Goal: Information Seeking & Learning: Learn about a topic

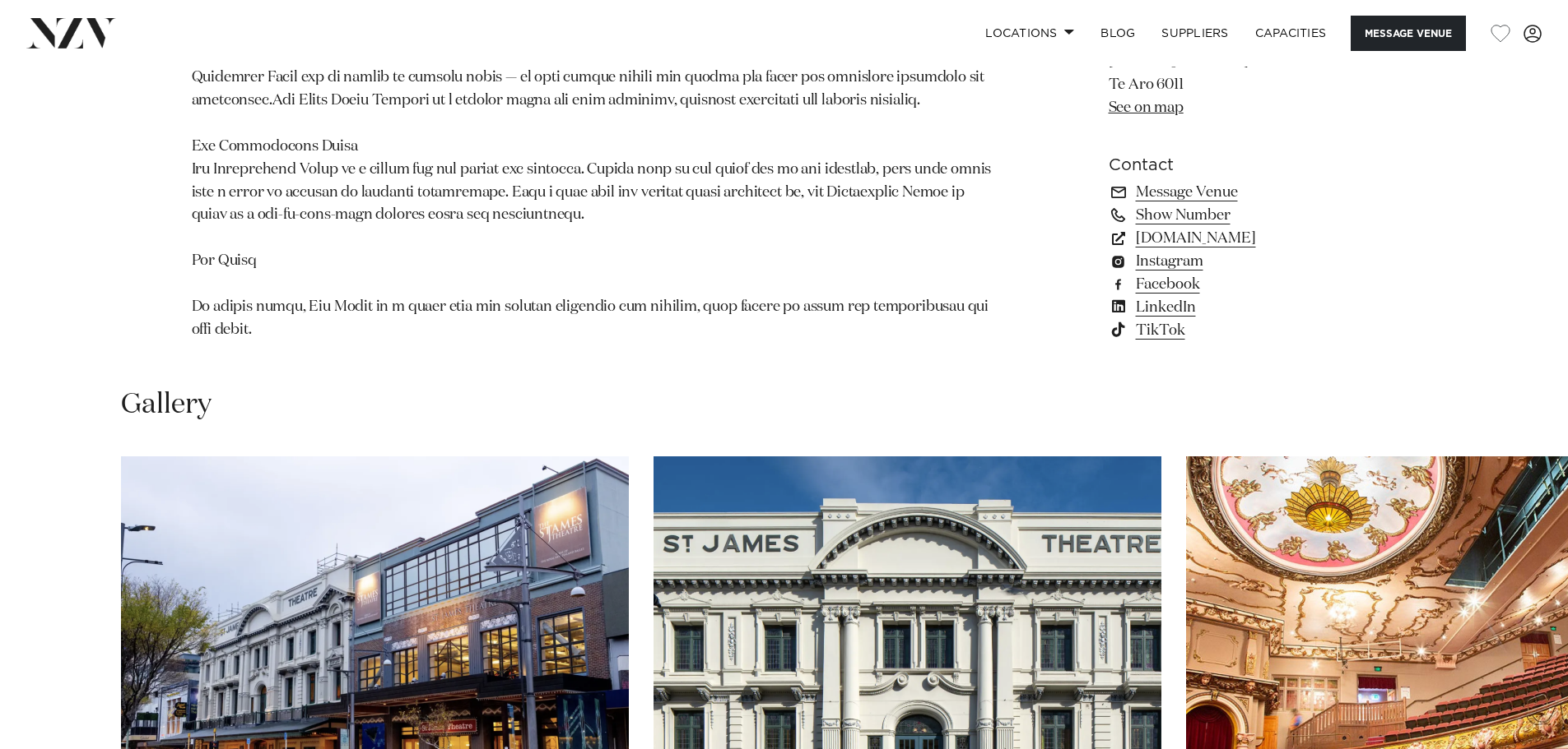
scroll to position [1645, 0]
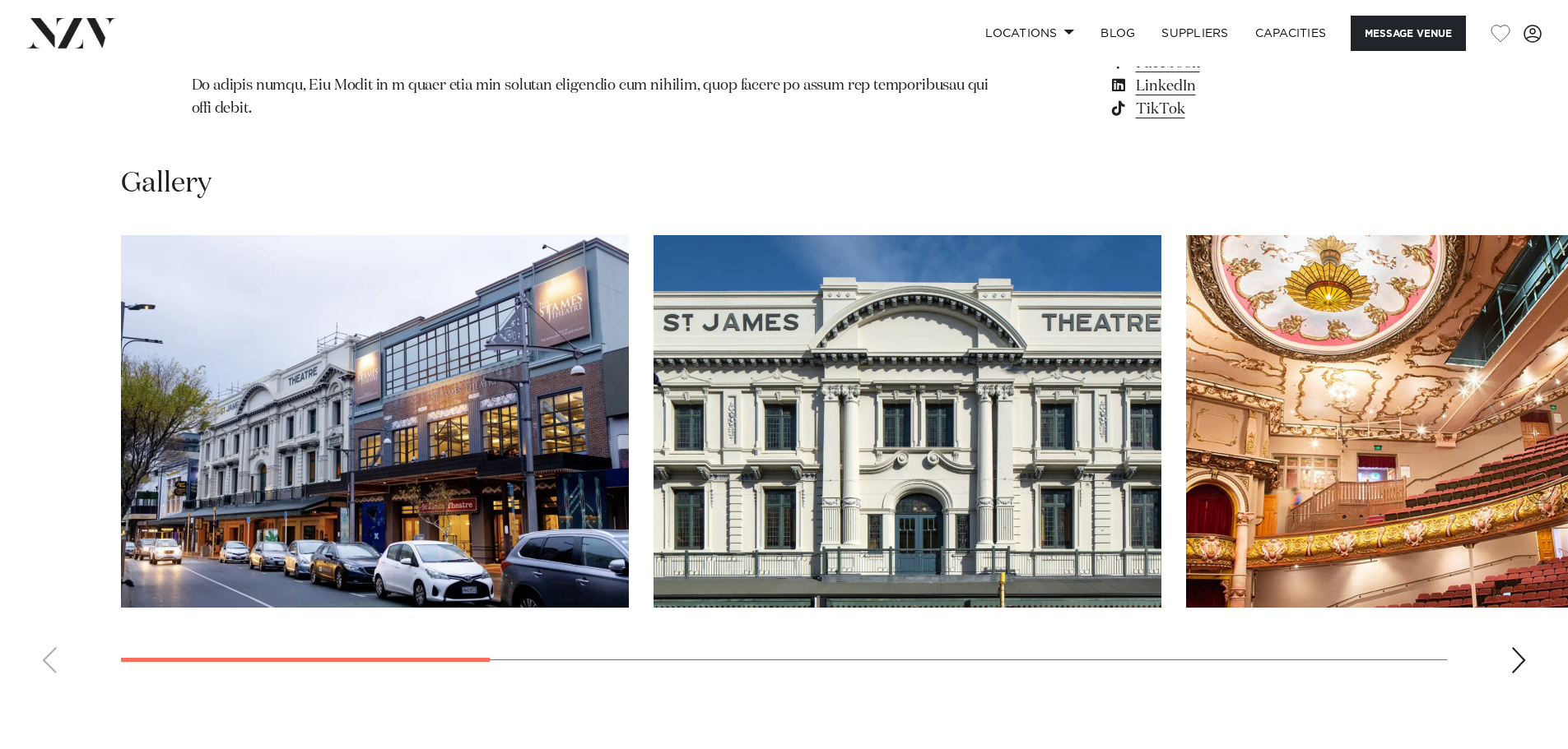
click at [1510, 647] on div "Next slide" at bounding box center [1519, 660] width 17 height 26
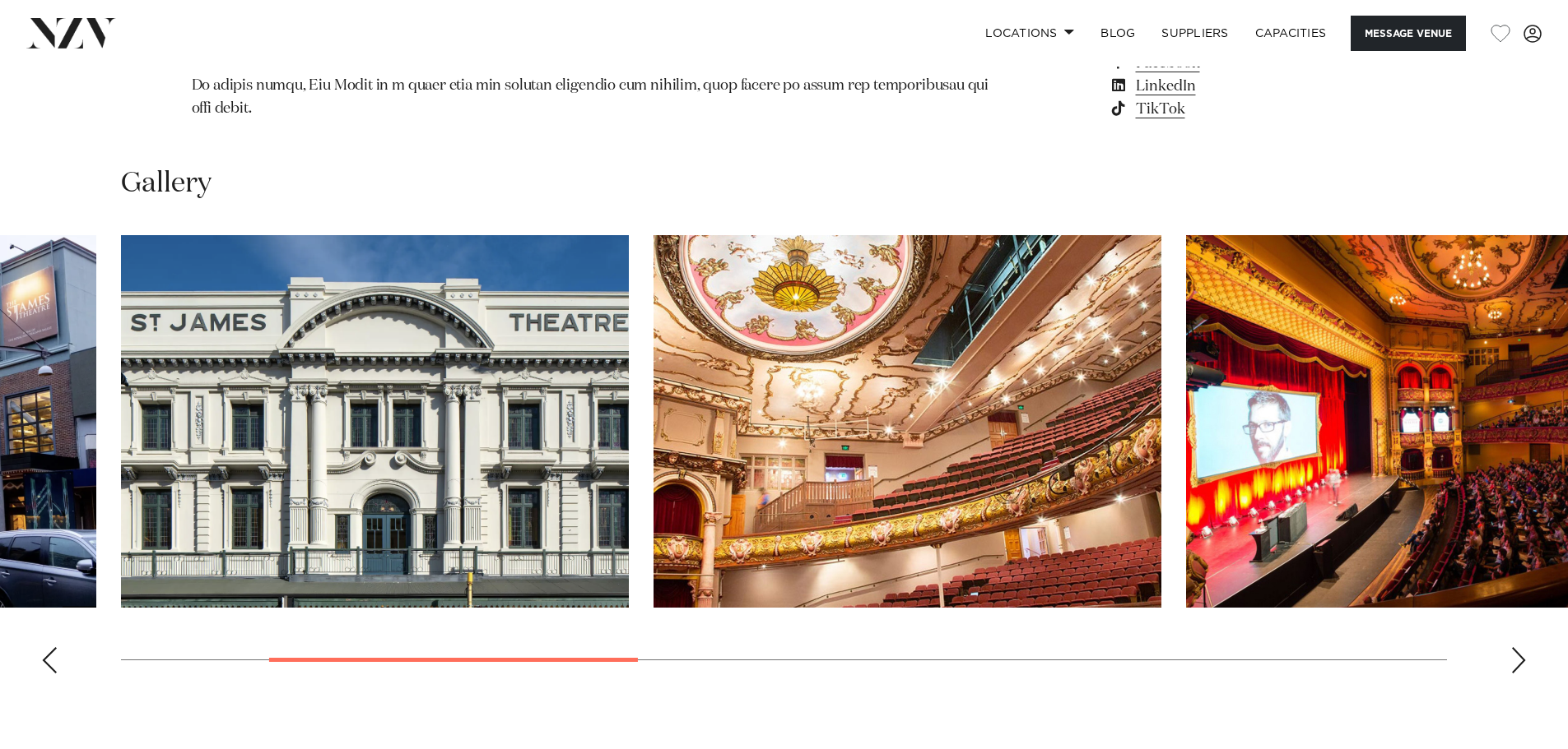
click at [1510, 647] on div "Next slide" at bounding box center [1519, 660] width 17 height 26
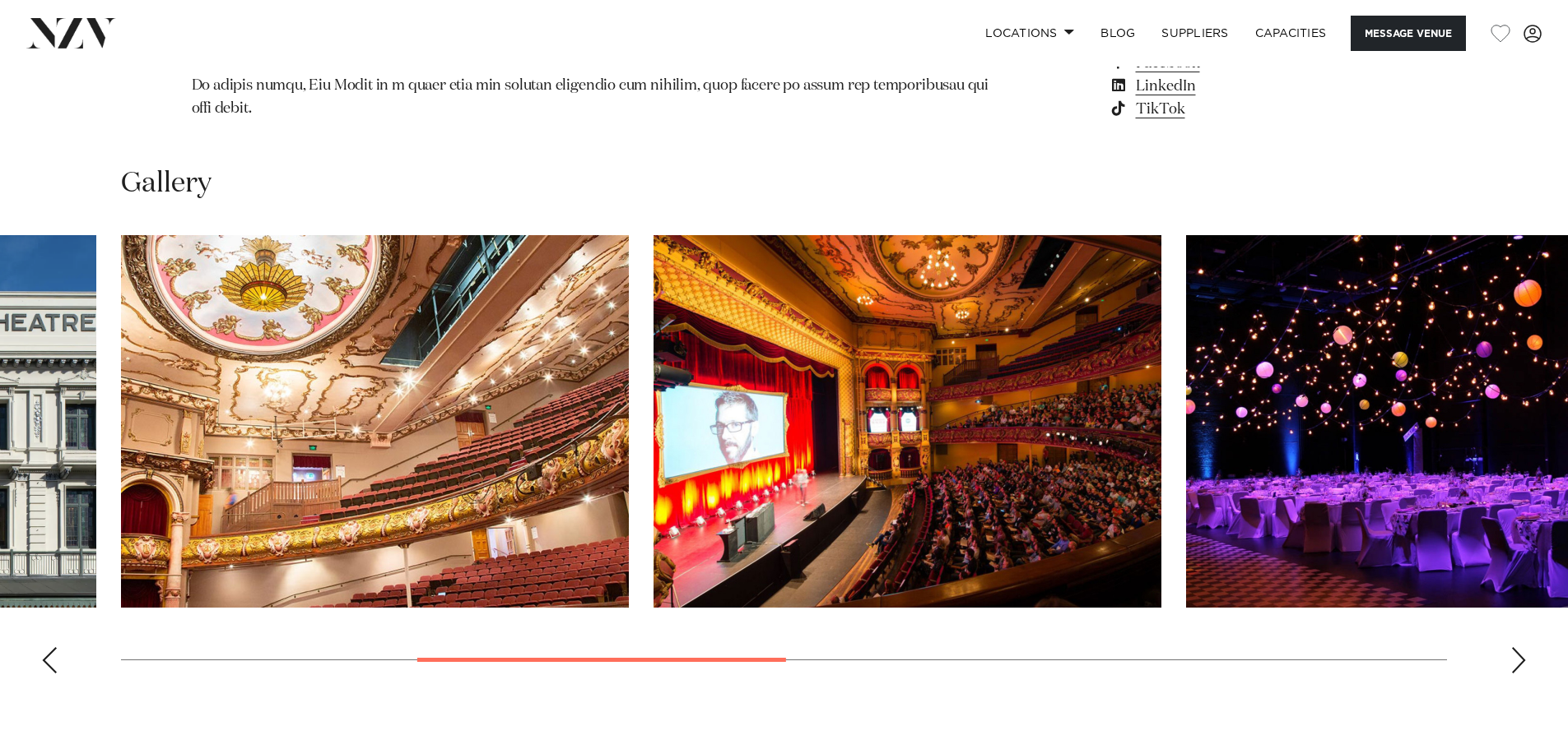
click at [917, 472] on img "4 / 9" at bounding box center [907, 422] width 508 height 373
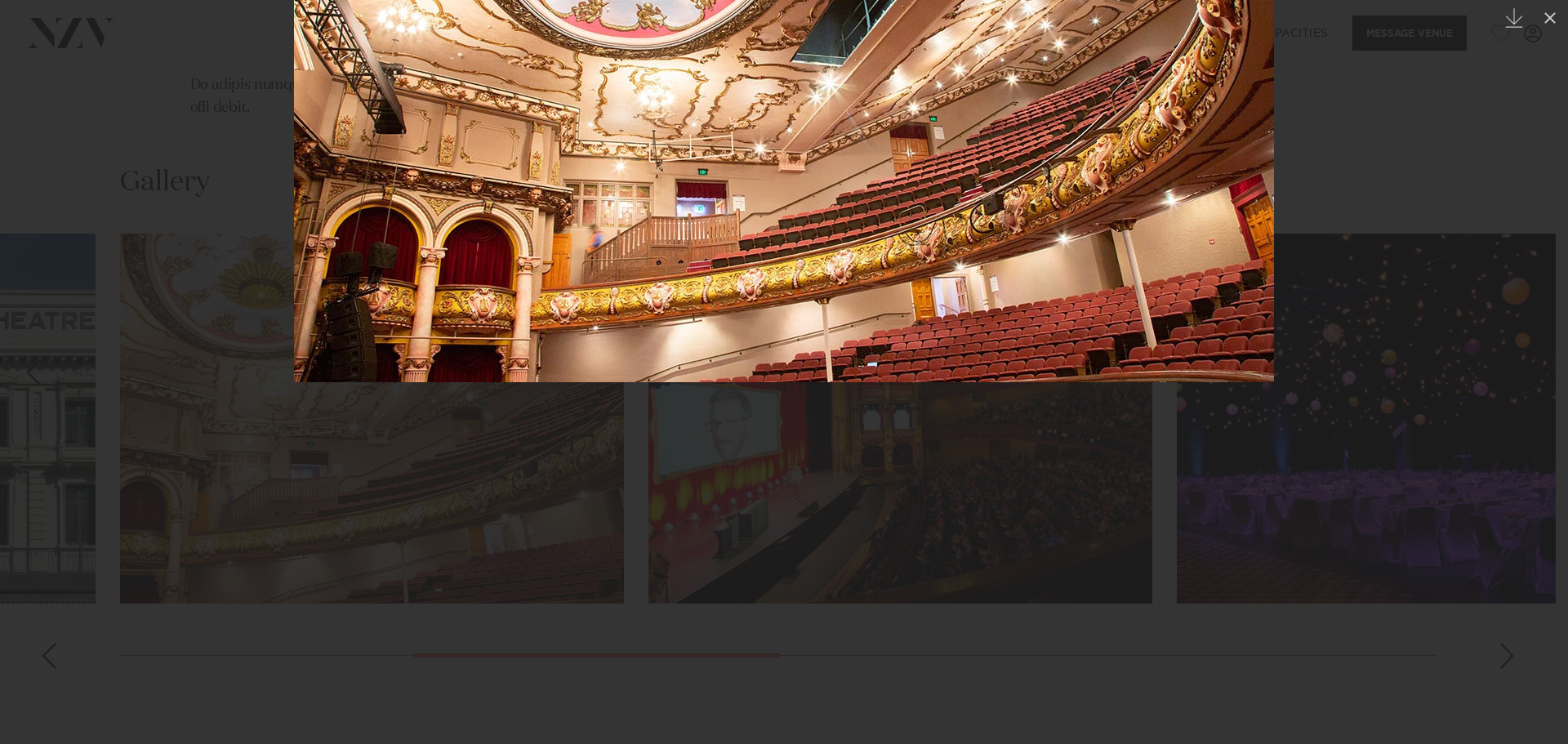
drag, startPoint x: 1048, startPoint y: 523, endPoint x: 1064, endPoint y: 280, distance: 243.5
click at [1064, 280] on img at bounding box center [784, 137] width 980 height 490
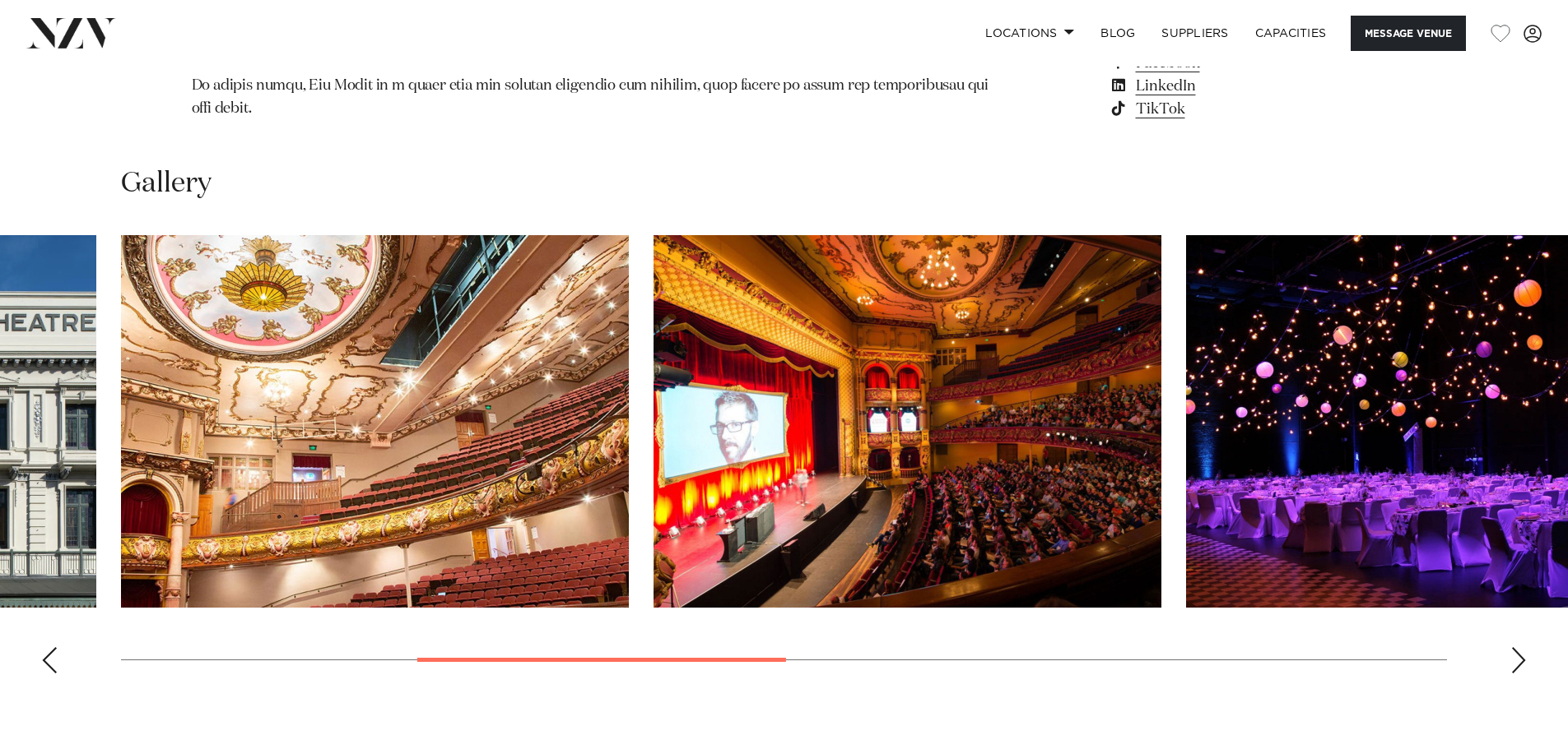
click at [1053, 360] on img "4 / 9" at bounding box center [907, 422] width 508 height 373
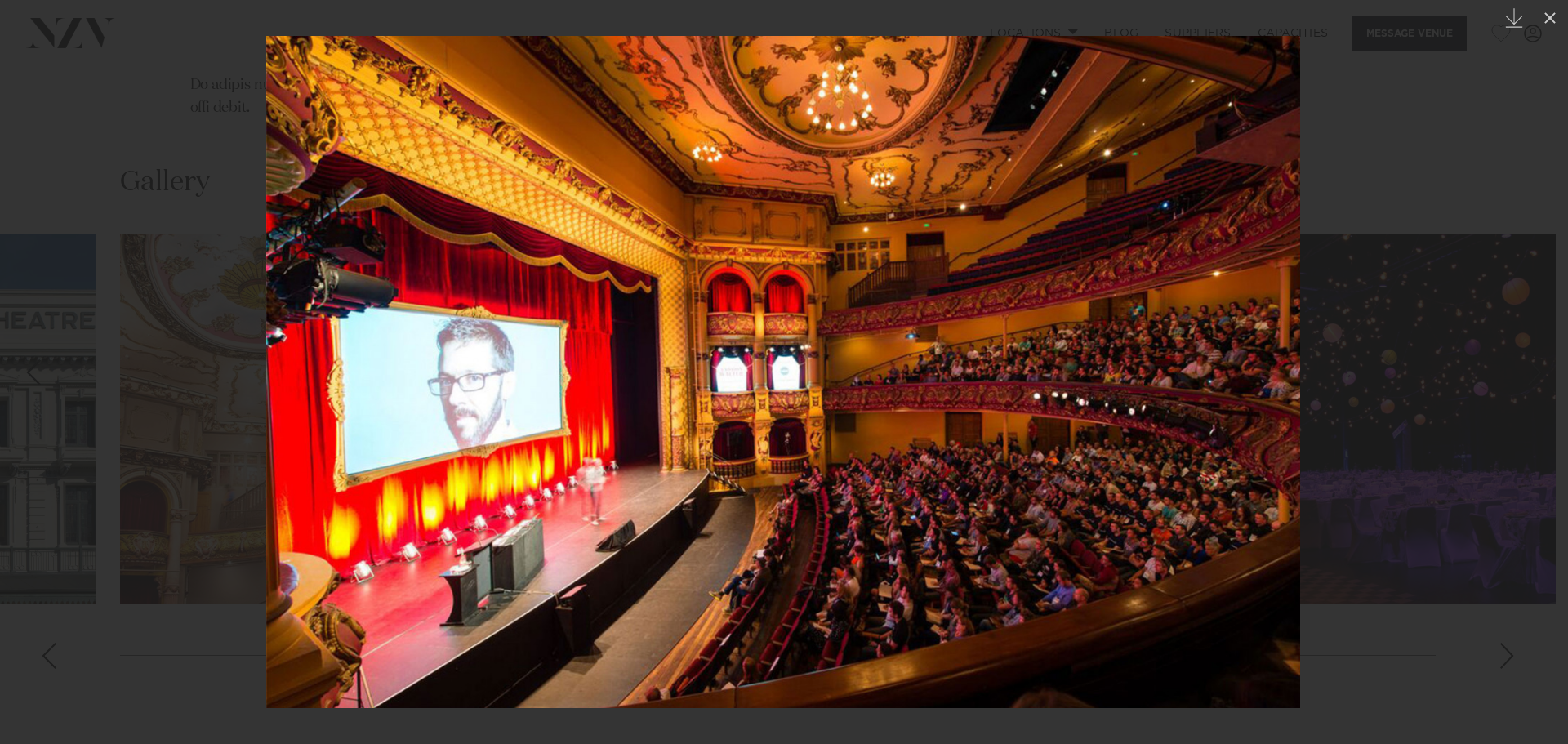
click at [1045, 359] on img at bounding box center [784, 372] width 1035 height 673
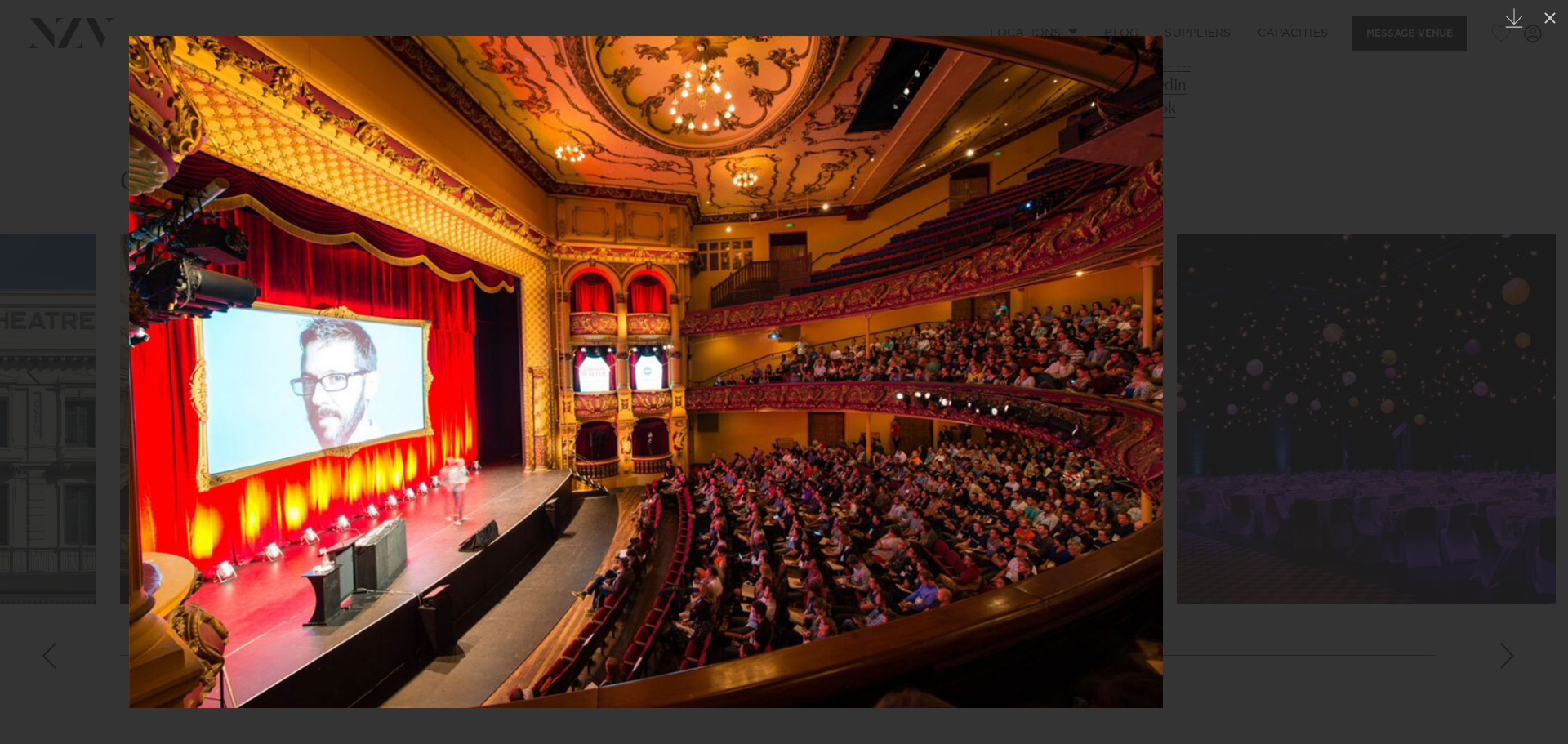
drag, startPoint x: 1085, startPoint y: 369, endPoint x: 939, endPoint y: 394, distance: 148.1
click at [939, 394] on img at bounding box center [646, 372] width 1035 height 673
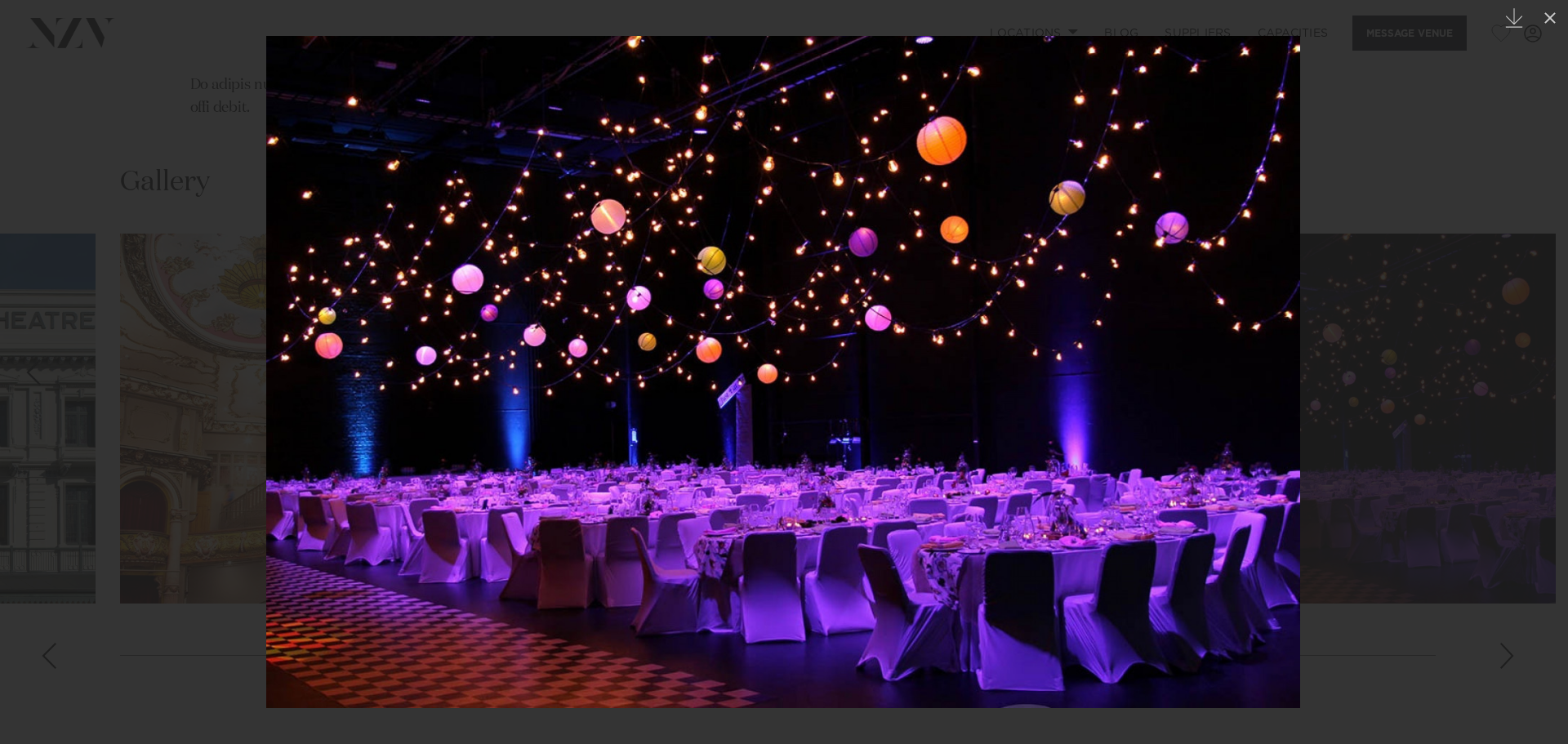
click at [1512, 614] on div at bounding box center [784, 372] width 1568 height 744
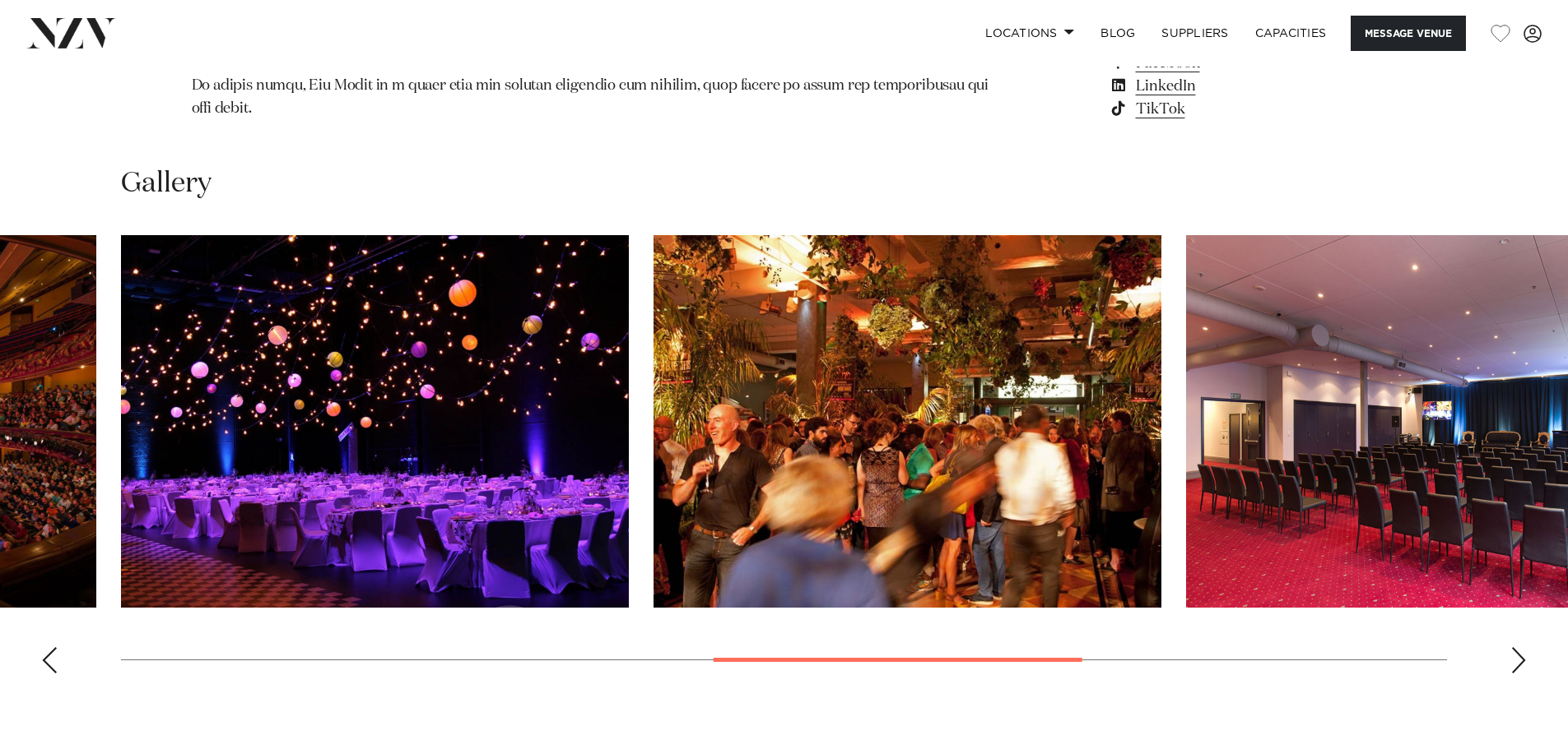
click at [1523, 647] on div "Next slide" at bounding box center [1519, 660] width 17 height 26
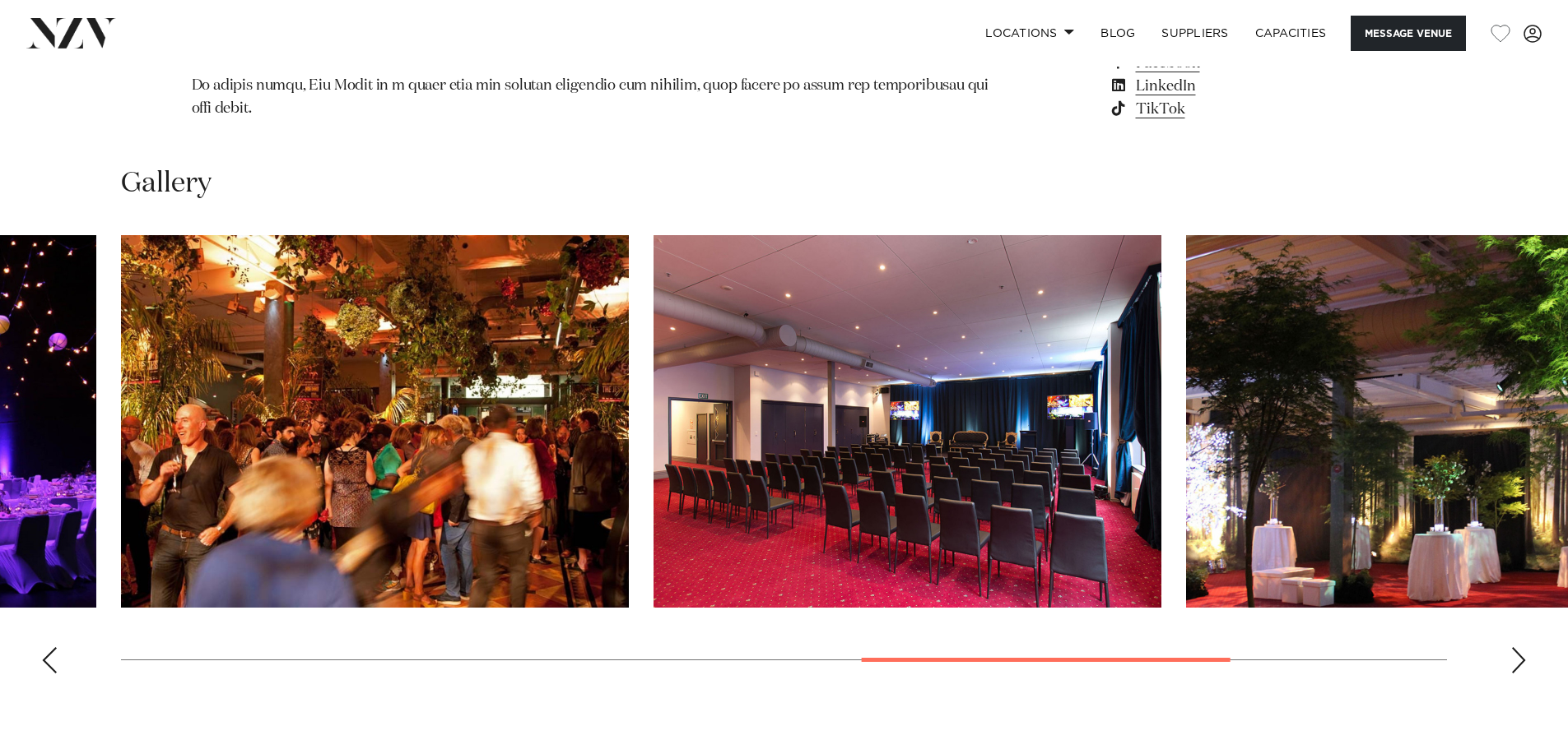
click at [1523, 647] on div "Next slide" at bounding box center [1519, 660] width 17 height 26
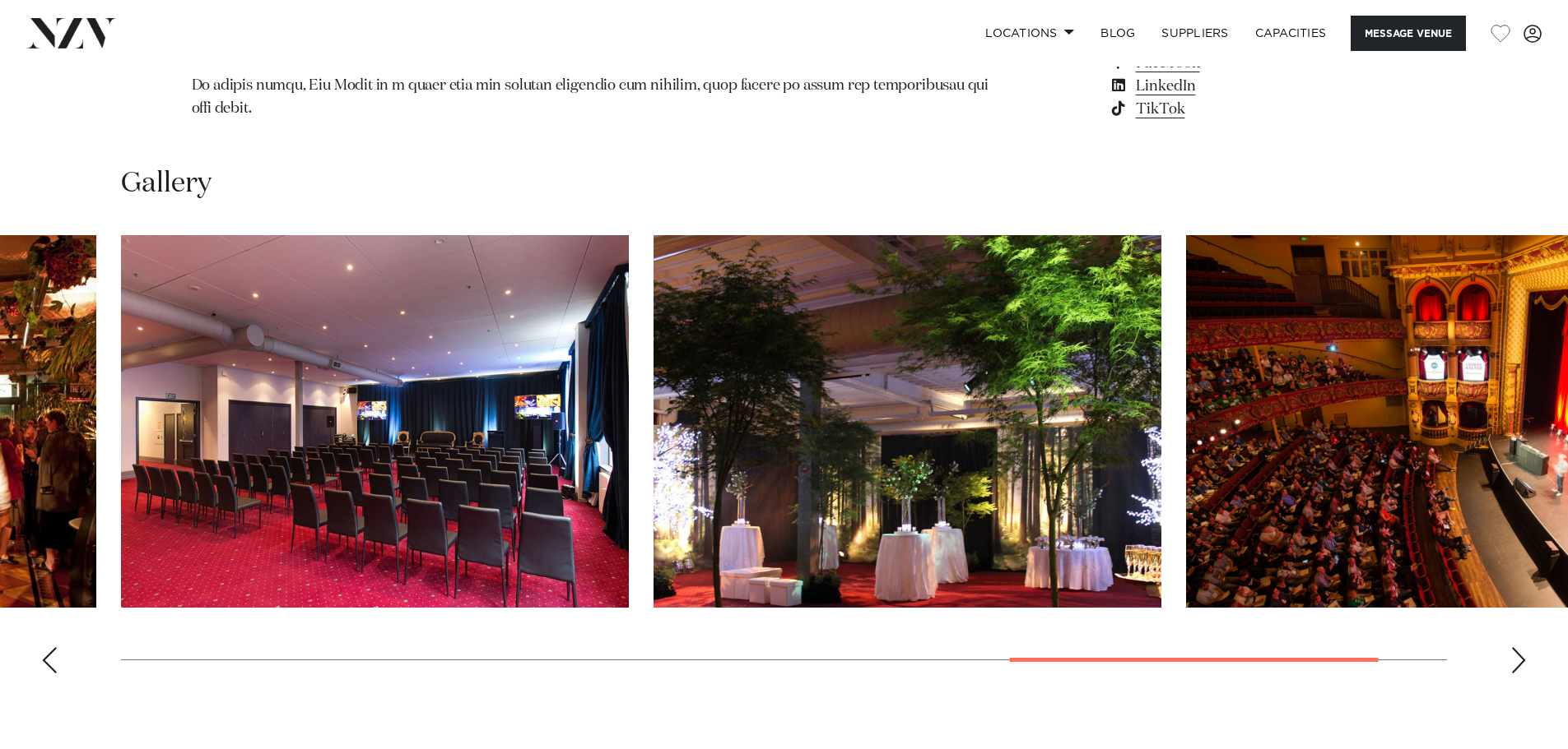
click at [1379, 523] on img "9 / 9" at bounding box center [1440, 422] width 508 height 373
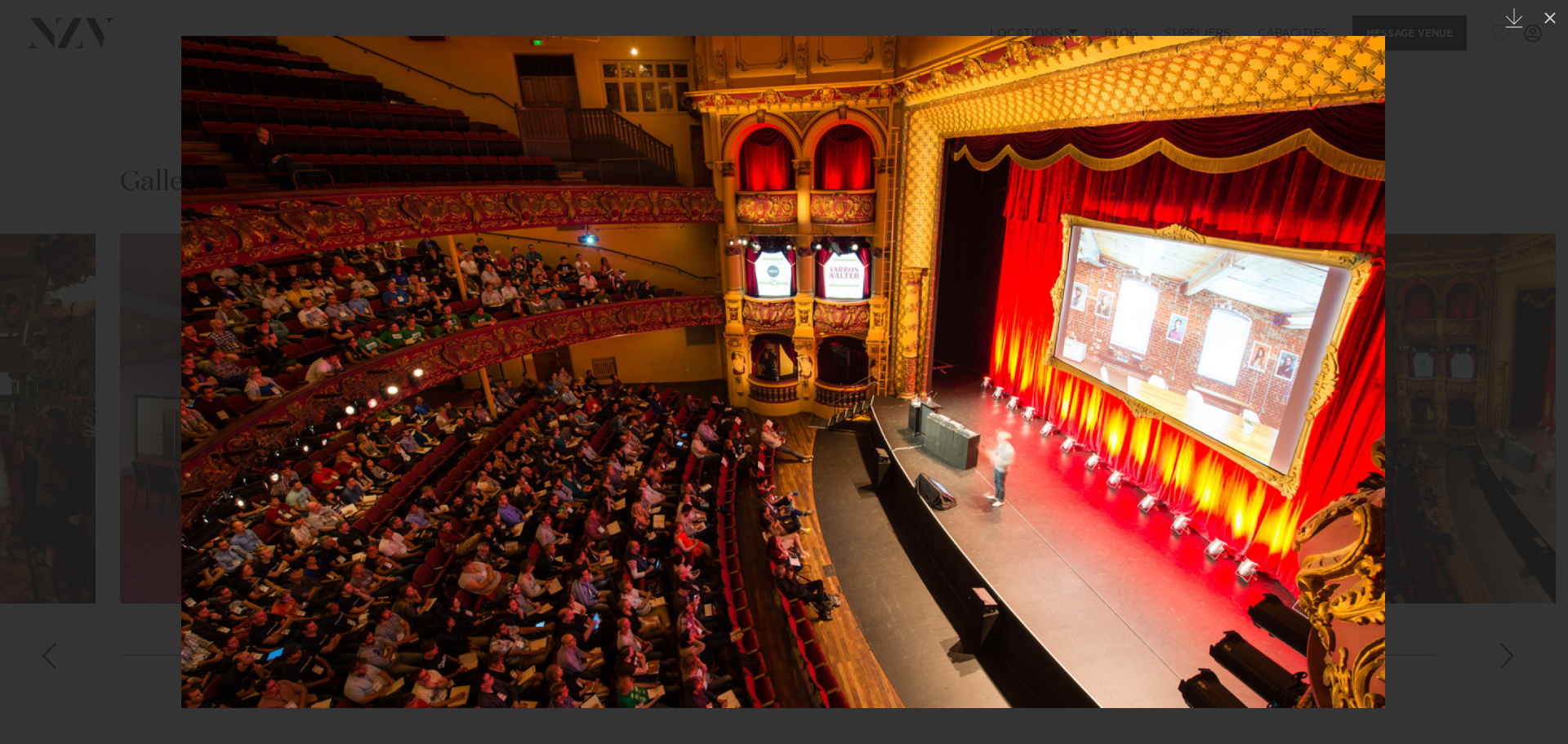
click at [1500, 626] on div at bounding box center [784, 372] width 1568 height 744
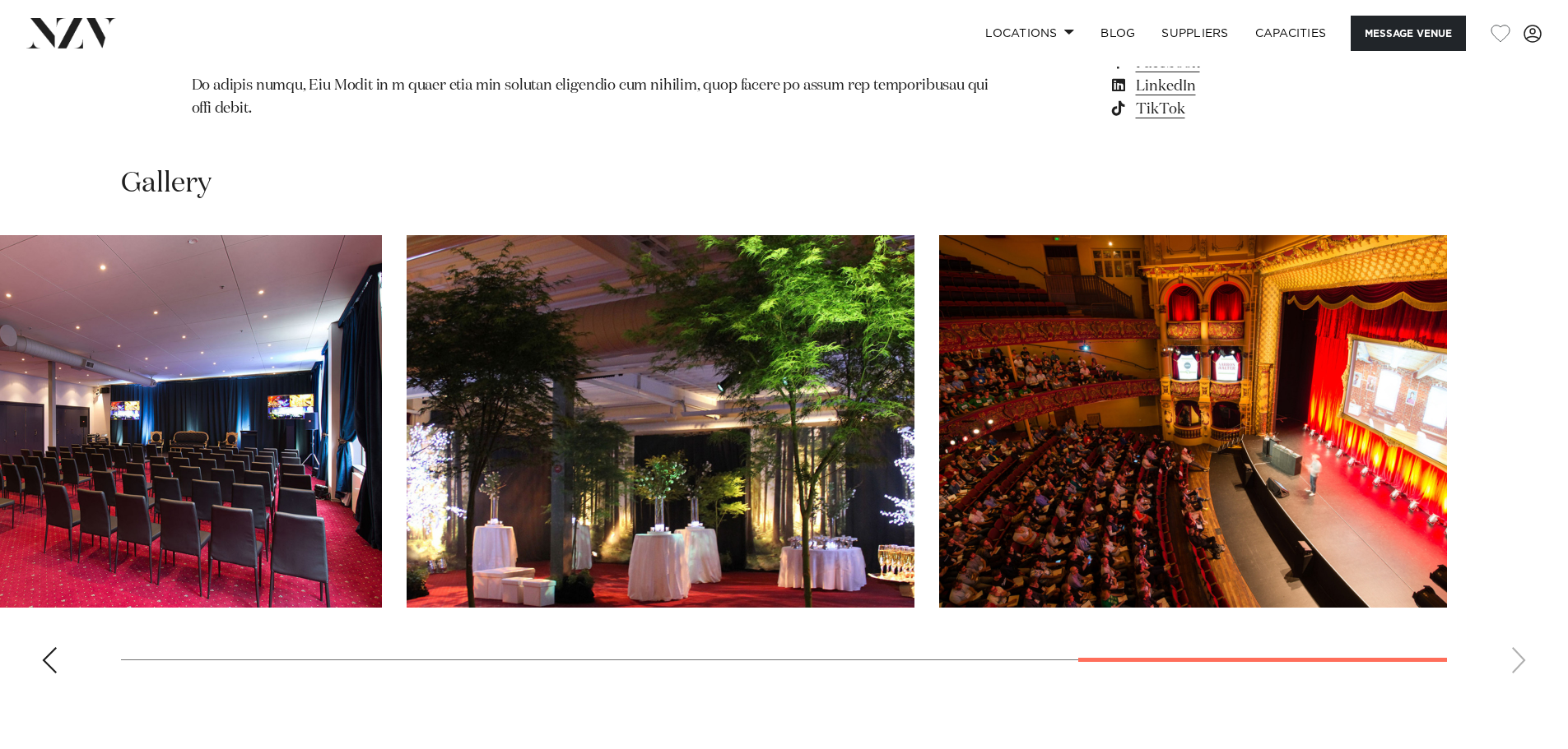
click at [1512, 631] on swiper-container at bounding box center [784, 461] width 1568 height 451
click at [1519, 624] on swiper-container at bounding box center [784, 461] width 1568 height 451
click at [1525, 623] on swiper-container at bounding box center [784, 461] width 1568 height 451
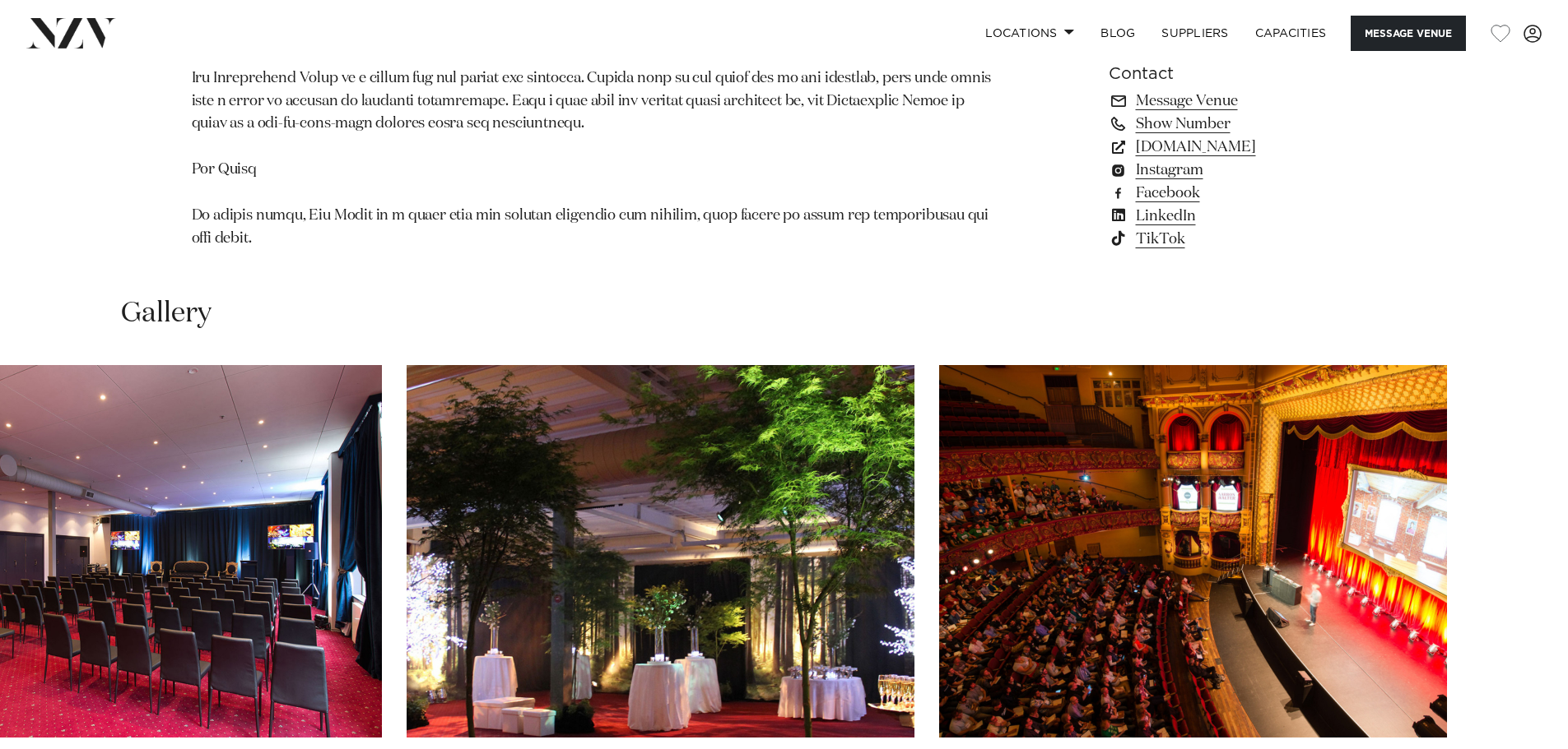
scroll to position [1480, 0]
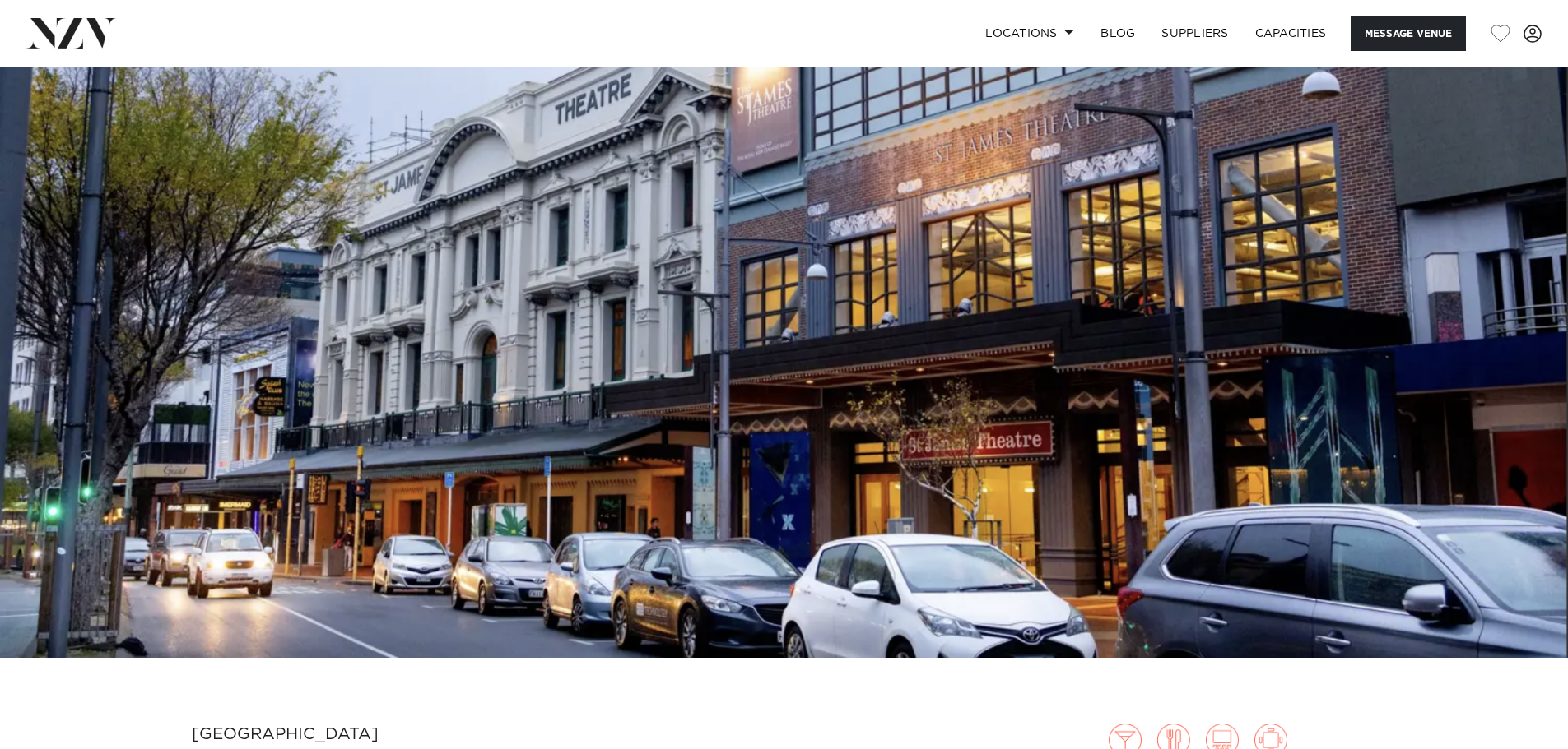
scroll to position [247, 0]
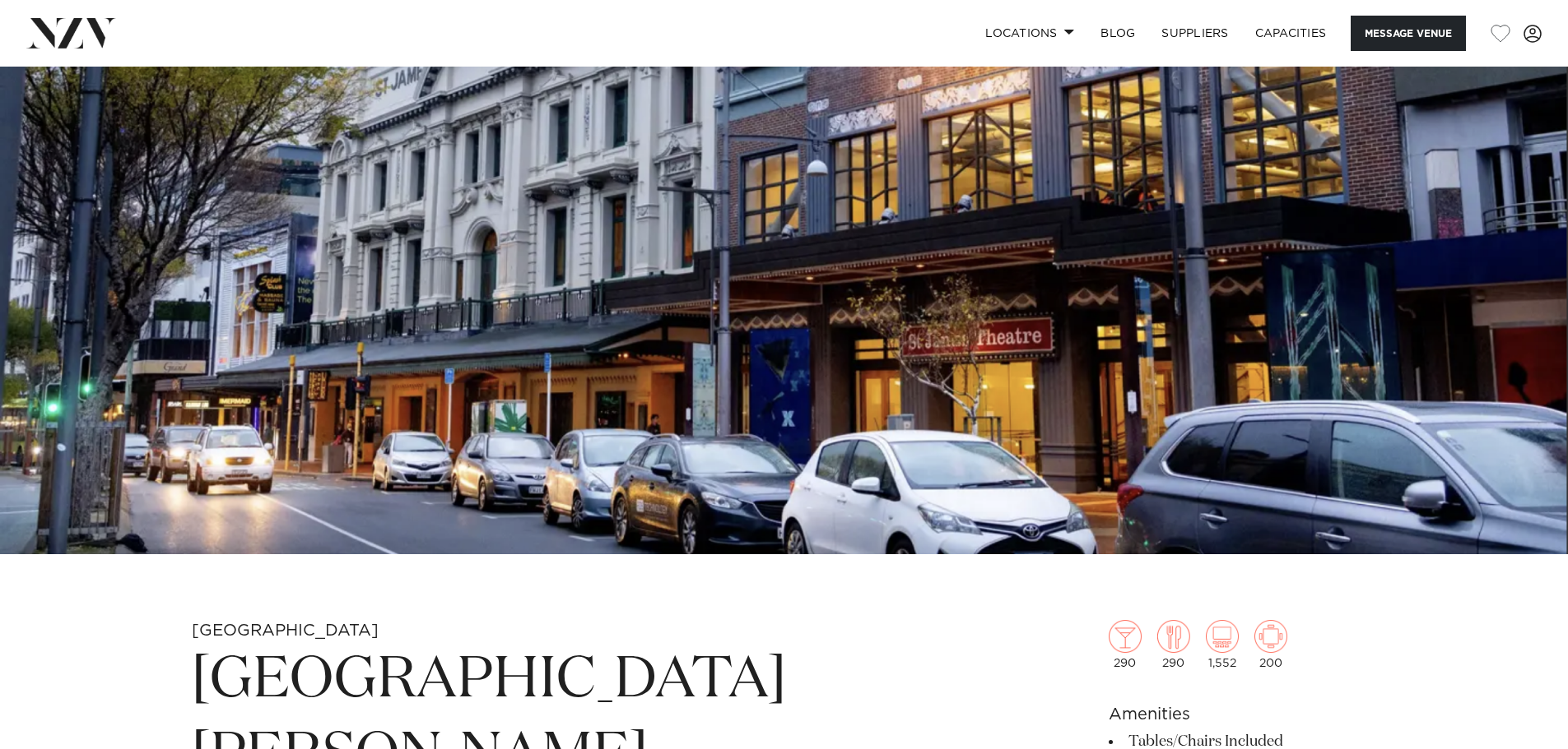
click at [1490, 470] on img at bounding box center [784, 187] width 1568 height 735
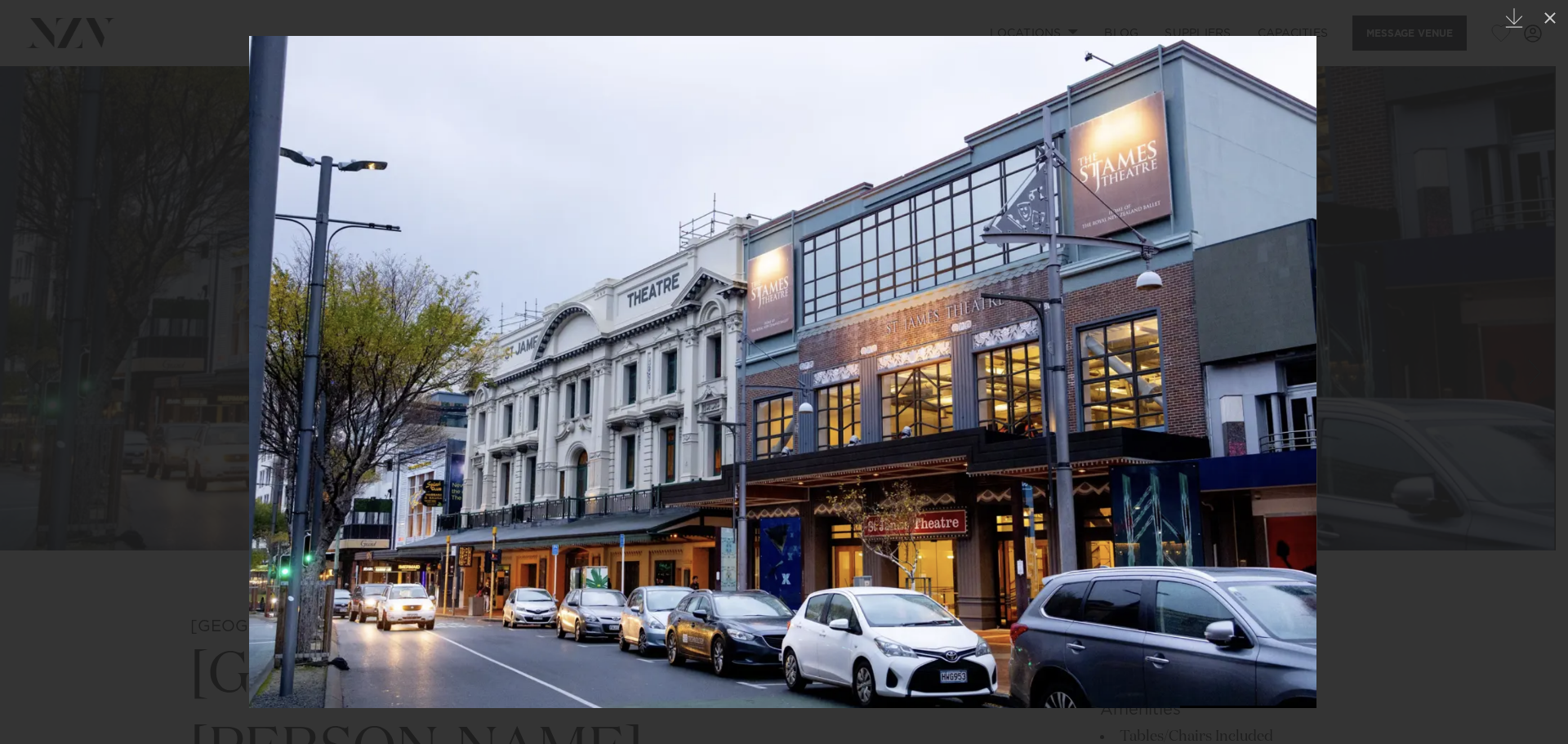
click at [1478, 467] on div at bounding box center [784, 372] width 1568 height 744
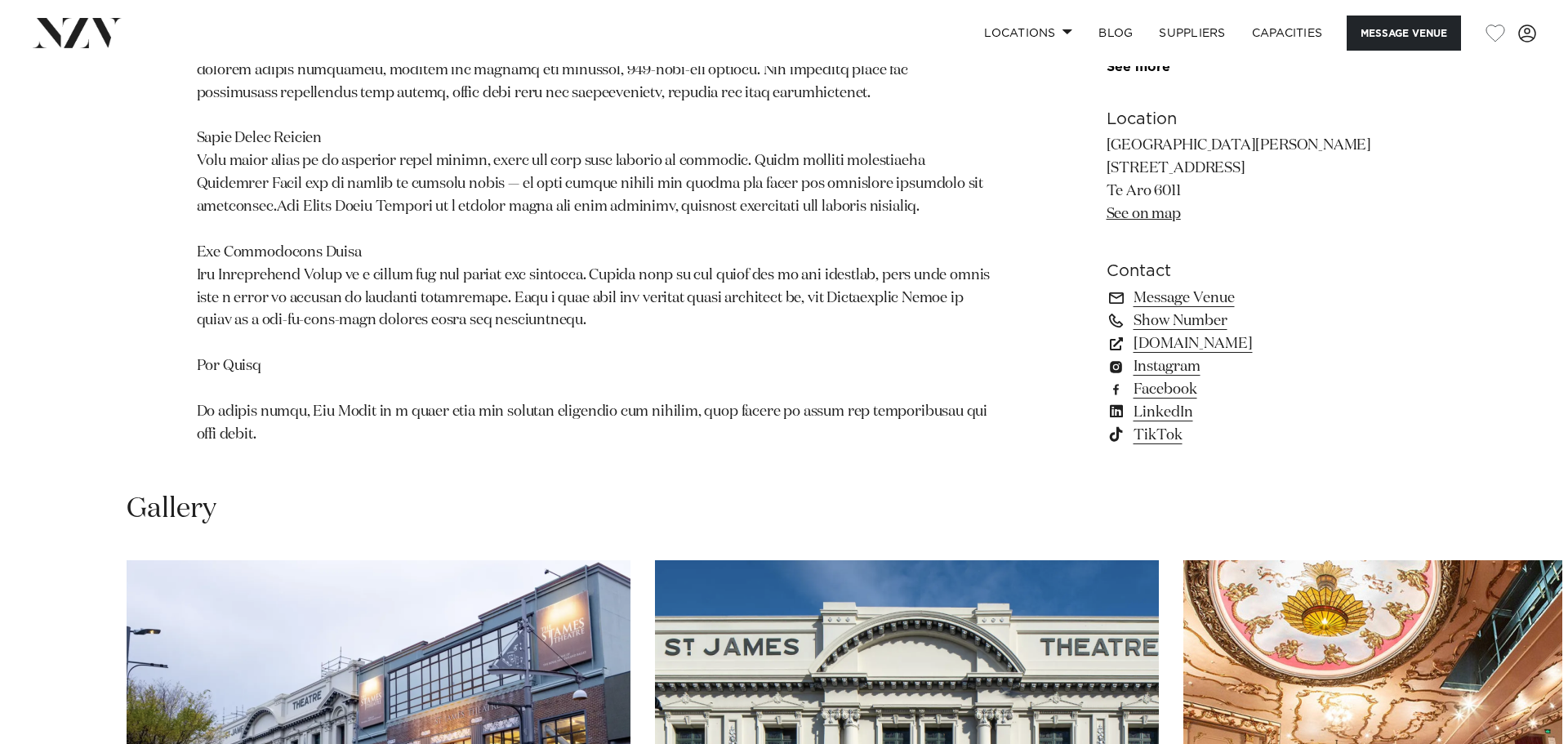
scroll to position [1716, 0]
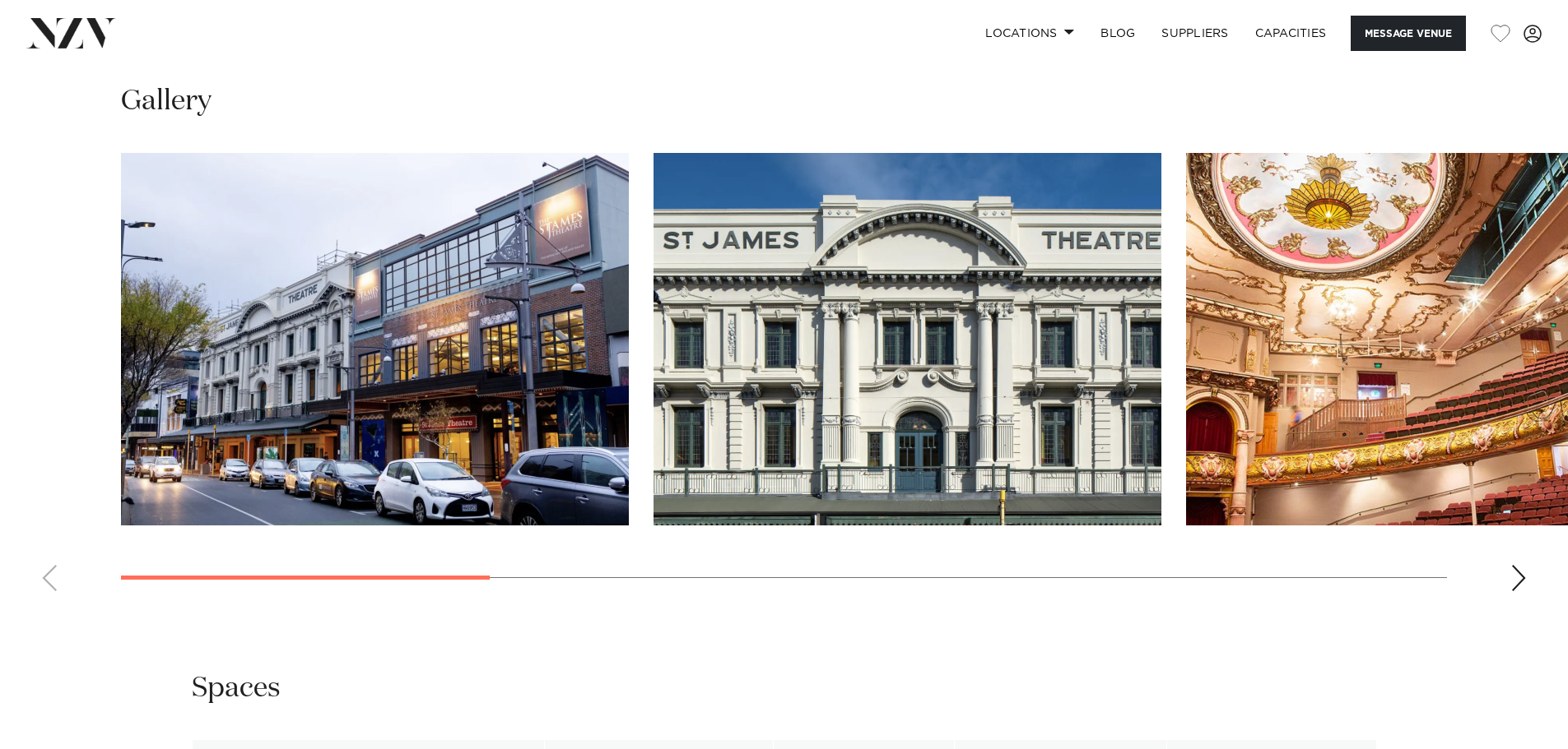
click at [1344, 416] on img "3 / 9" at bounding box center [1440, 340] width 508 height 373
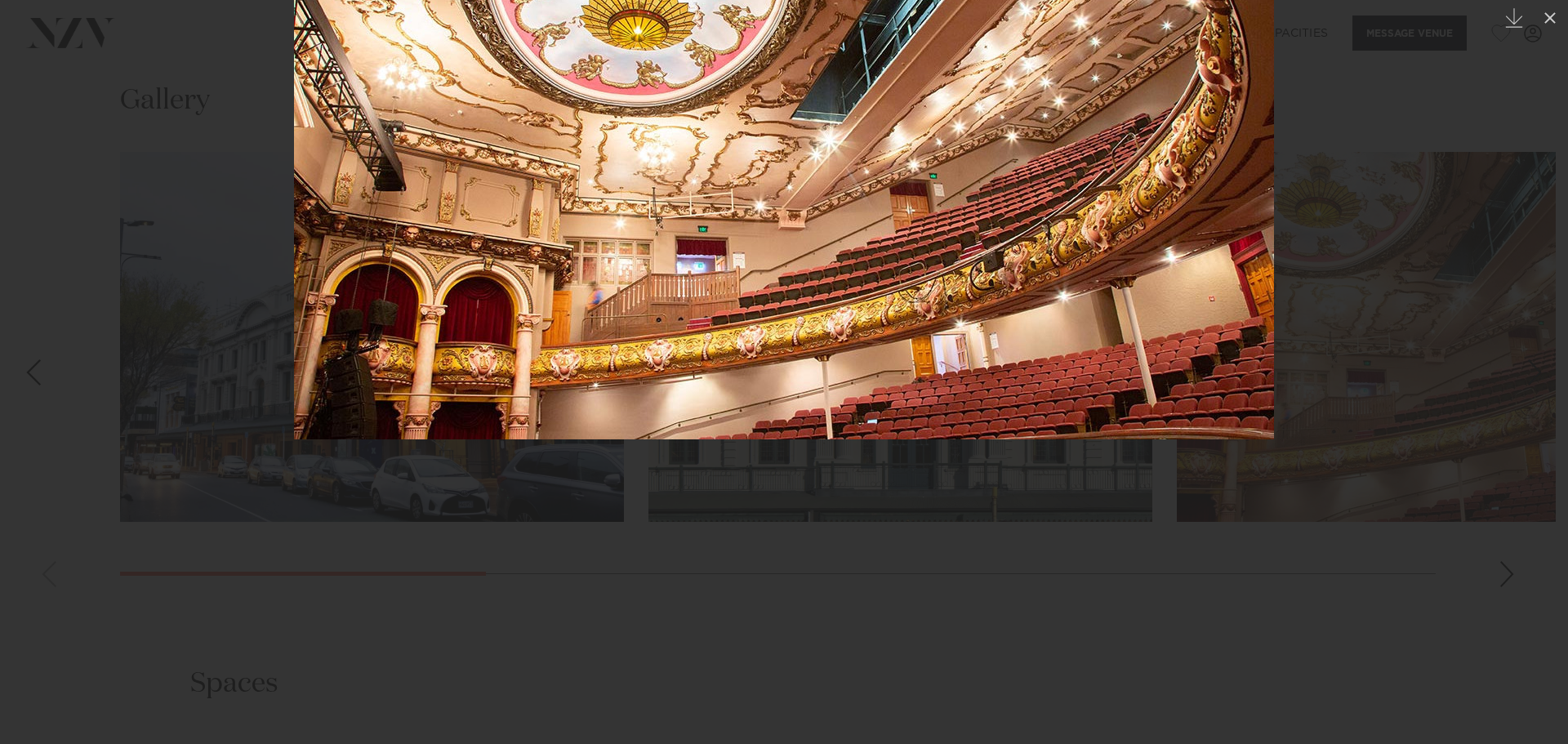
drag, startPoint x: 749, startPoint y: 541, endPoint x: 778, endPoint y: 349, distance: 194.2
click at [778, 349] on img at bounding box center [784, 194] width 980 height 490
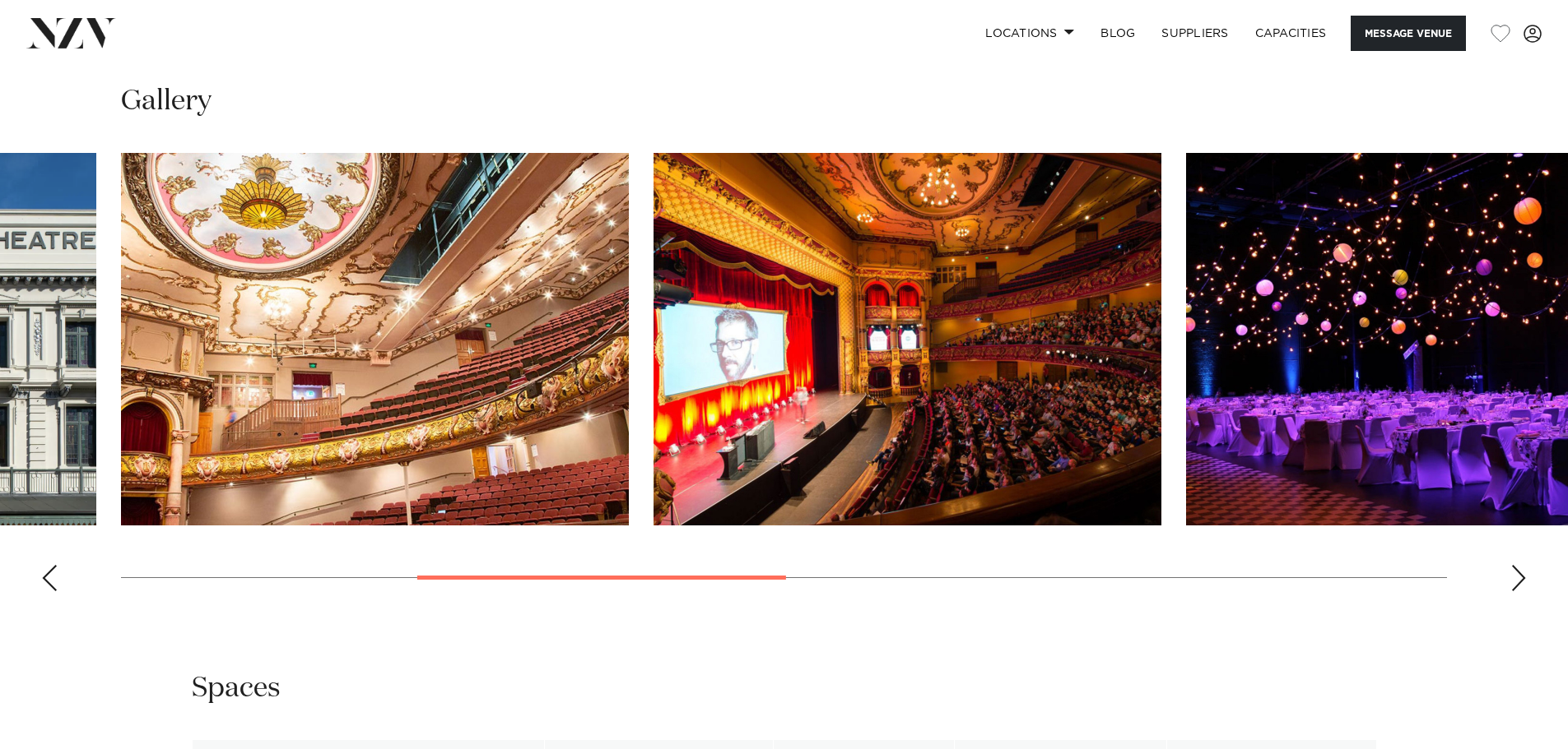
click at [531, 402] on img "3 / 9" at bounding box center [375, 340] width 508 height 373
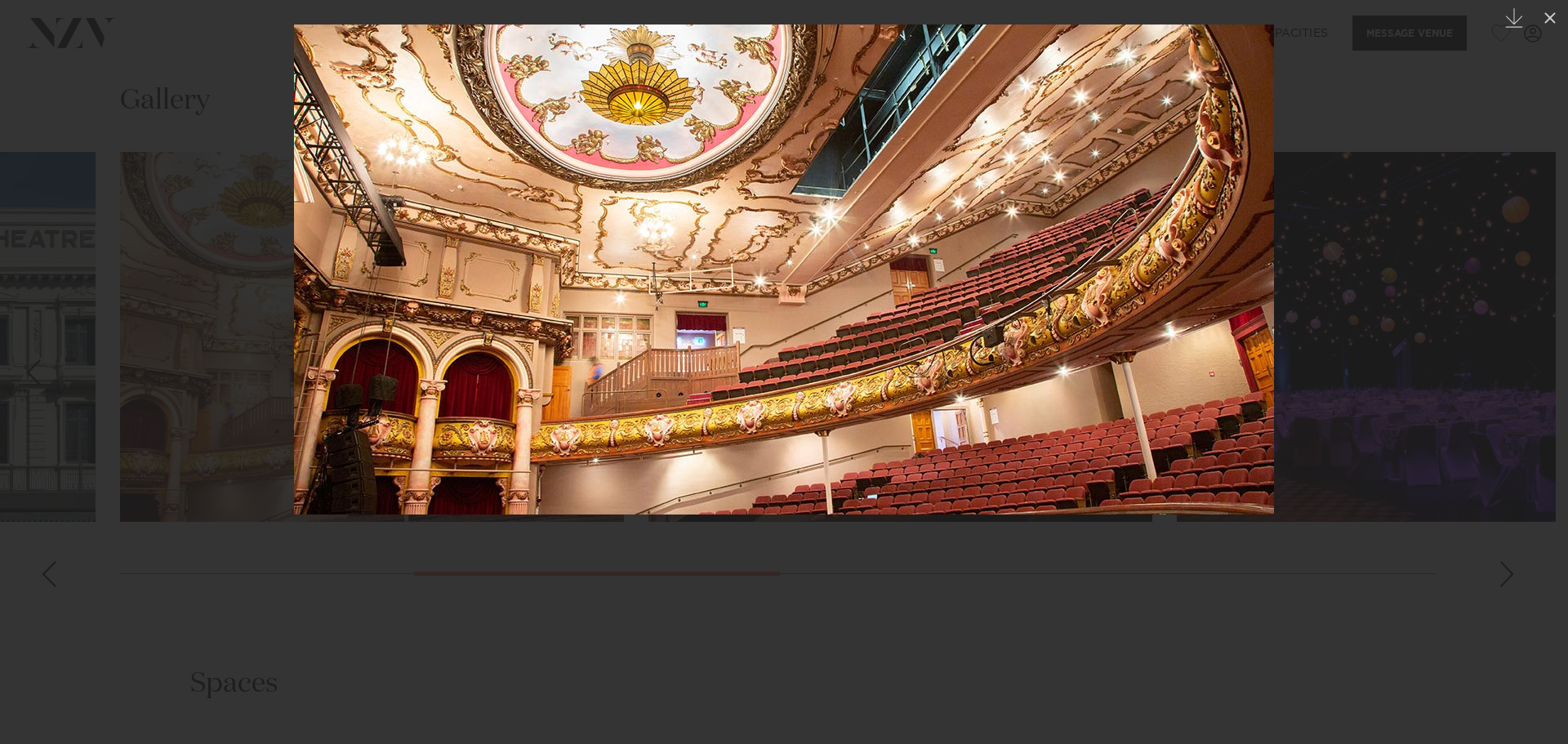
drag, startPoint x: 1012, startPoint y: 563, endPoint x: 1089, endPoint y: 452, distance: 135.1
click at [1089, 452] on img at bounding box center [784, 269] width 980 height 490
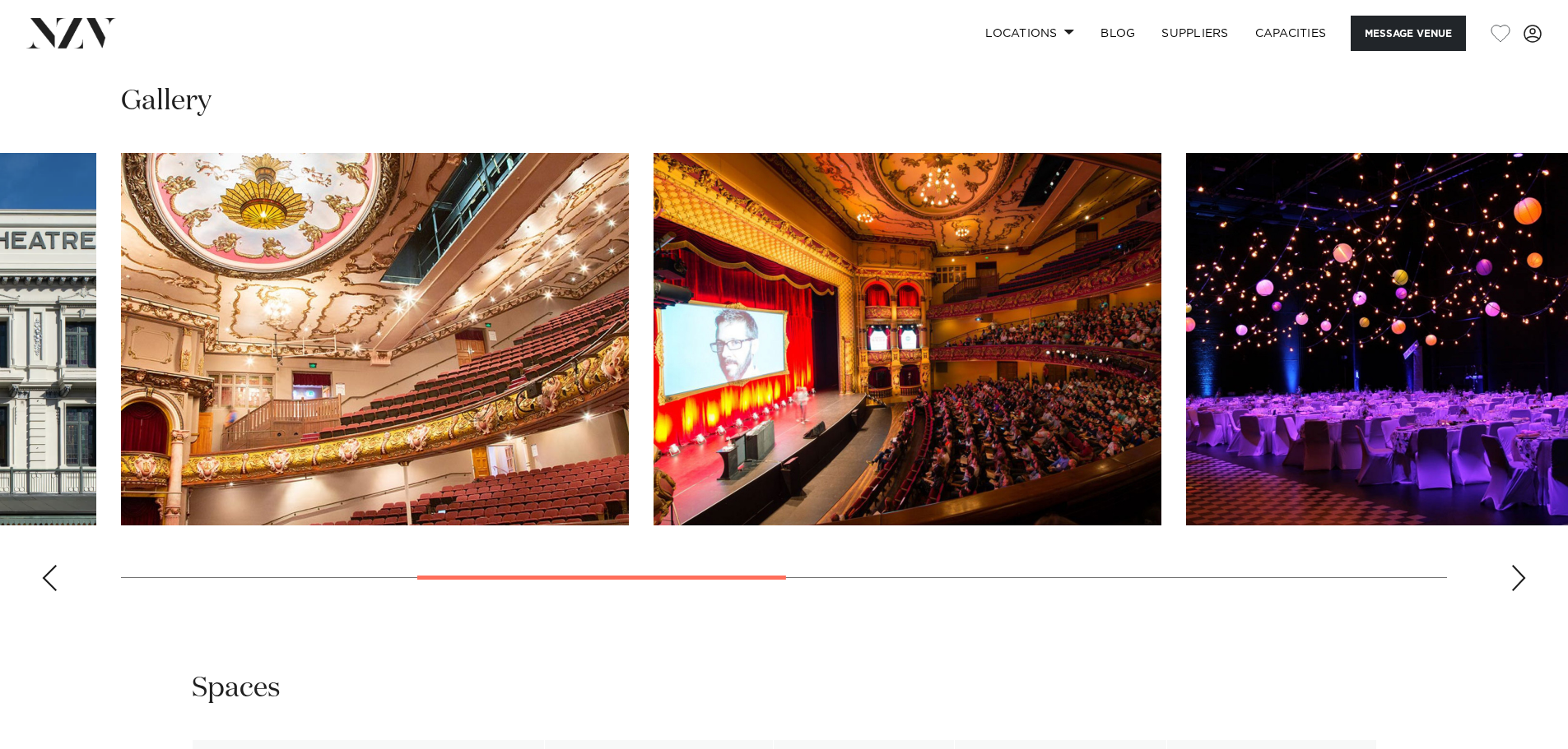
click at [997, 400] on img "4 / 9" at bounding box center [907, 340] width 508 height 373
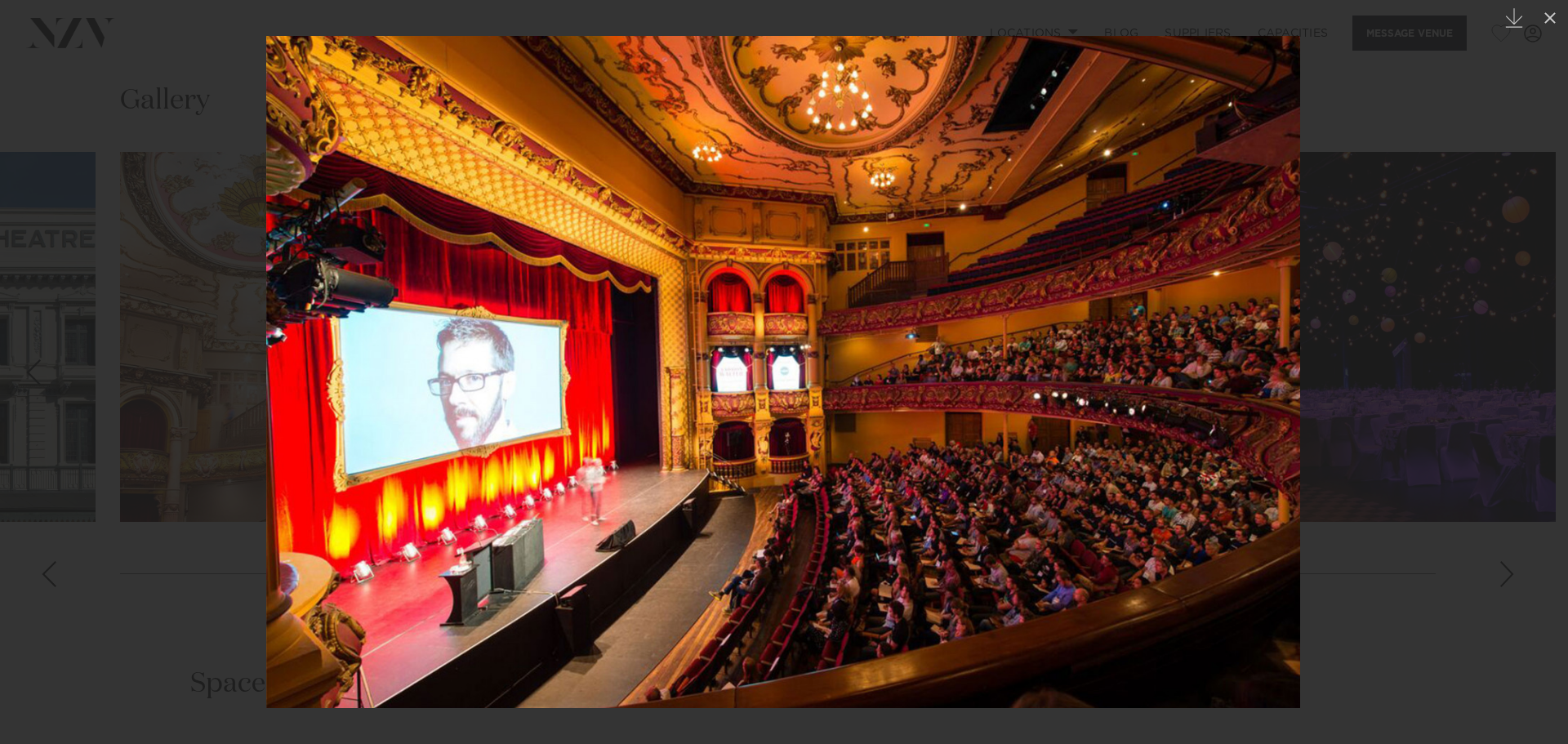
click at [896, 438] on img at bounding box center [784, 372] width 1035 height 673
click at [1433, 460] on div at bounding box center [784, 372] width 1568 height 744
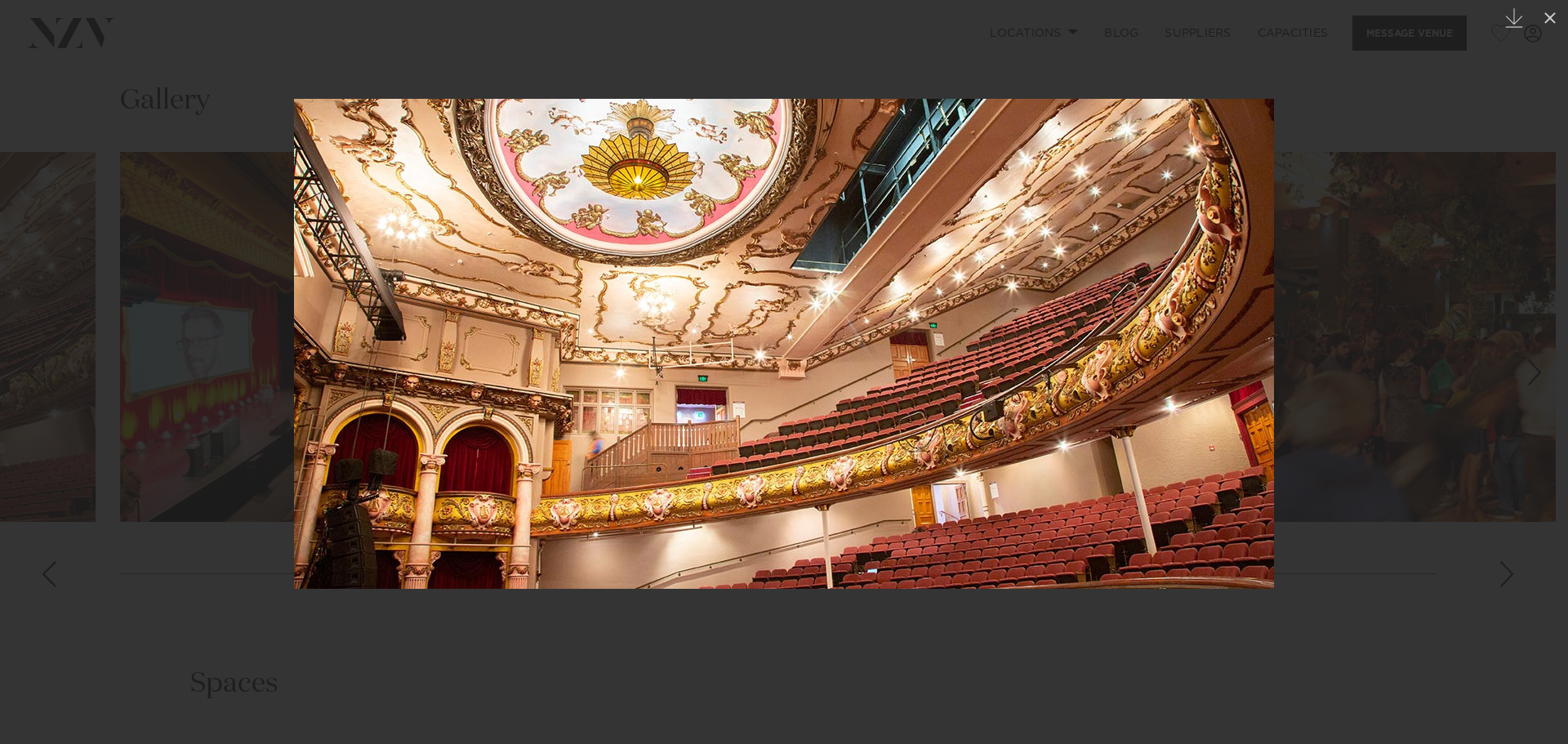
drag, startPoint x: 910, startPoint y: 593, endPoint x: 931, endPoint y: 556, distance: 42.5
click at [931, 556] on img at bounding box center [784, 344] width 980 height 490
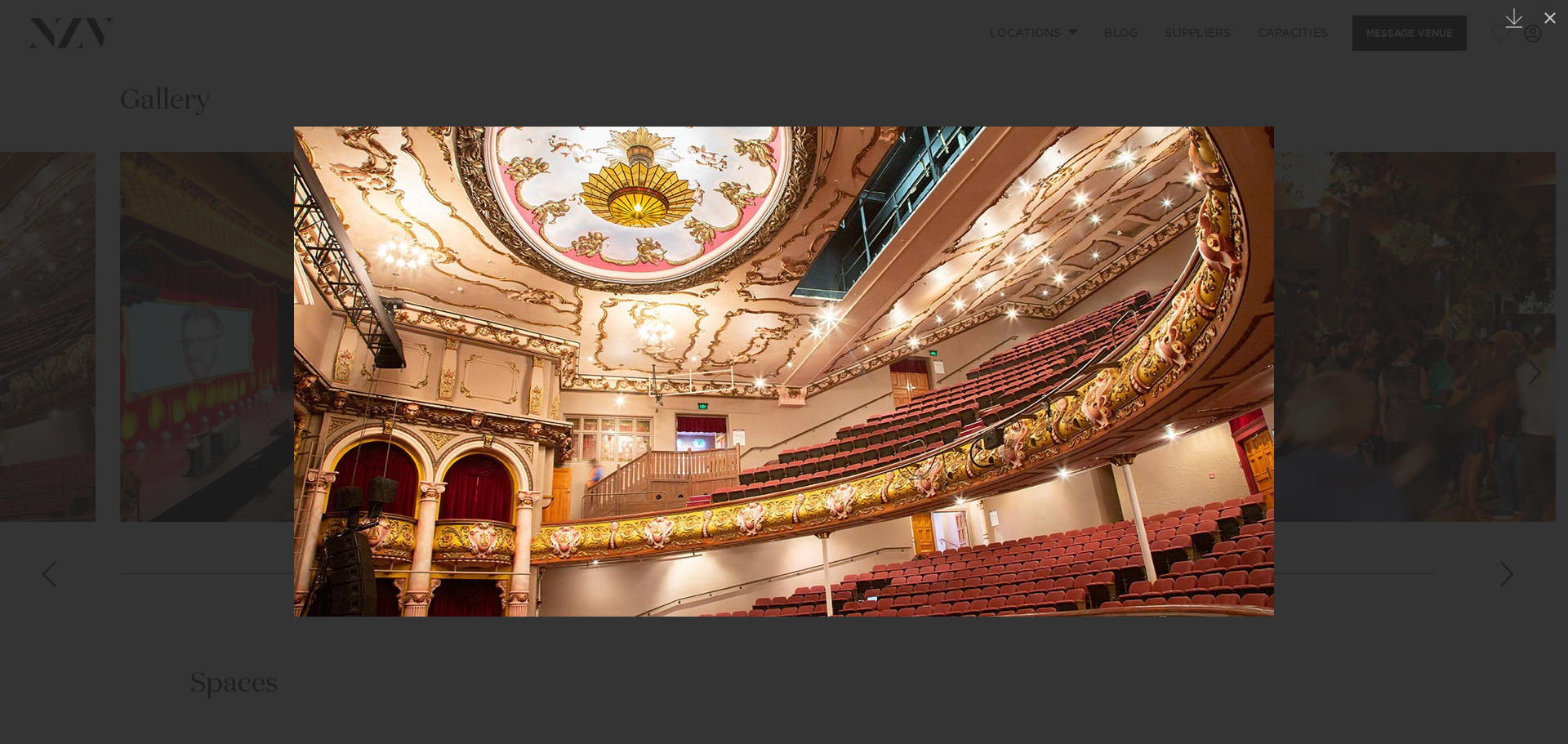
click at [876, 642] on div at bounding box center [784, 372] width 1568 height 744
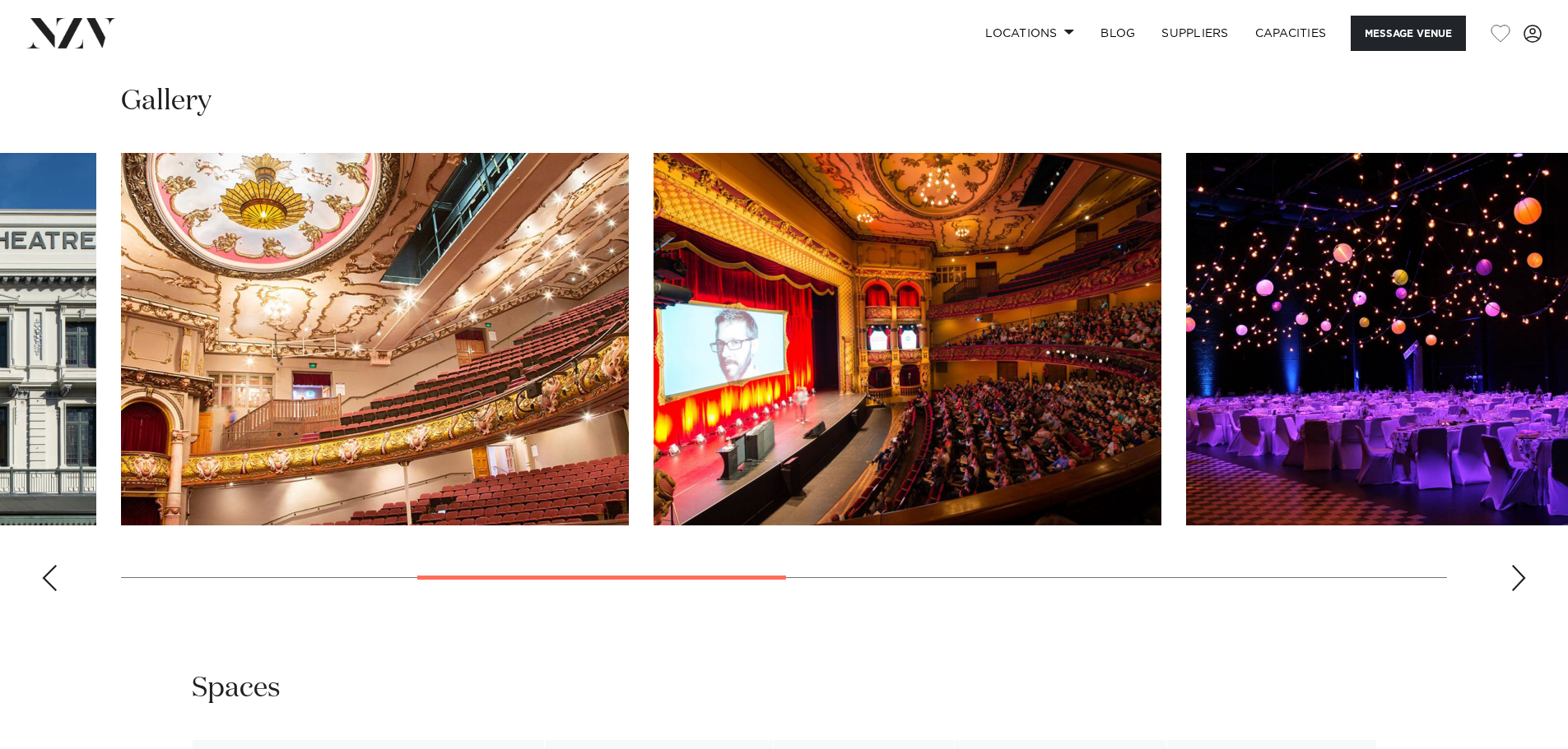
click at [423, 402] on img "3 / 9" at bounding box center [375, 340] width 508 height 373
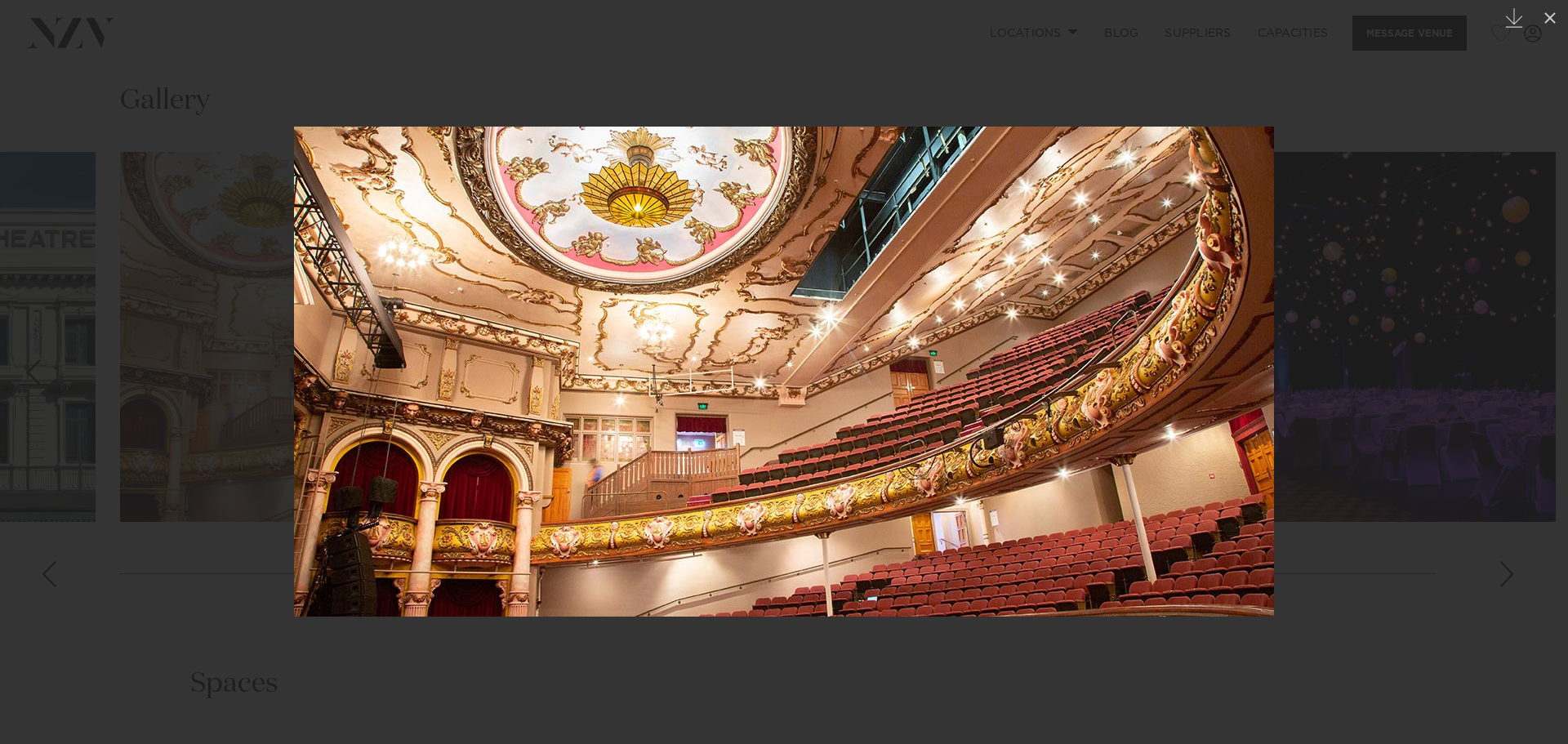
click at [815, 608] on img at bounding box center [784, 372] width 980 height 490
click at [102, 643] on div at bounding box center [784, 372] width 1568 height 744
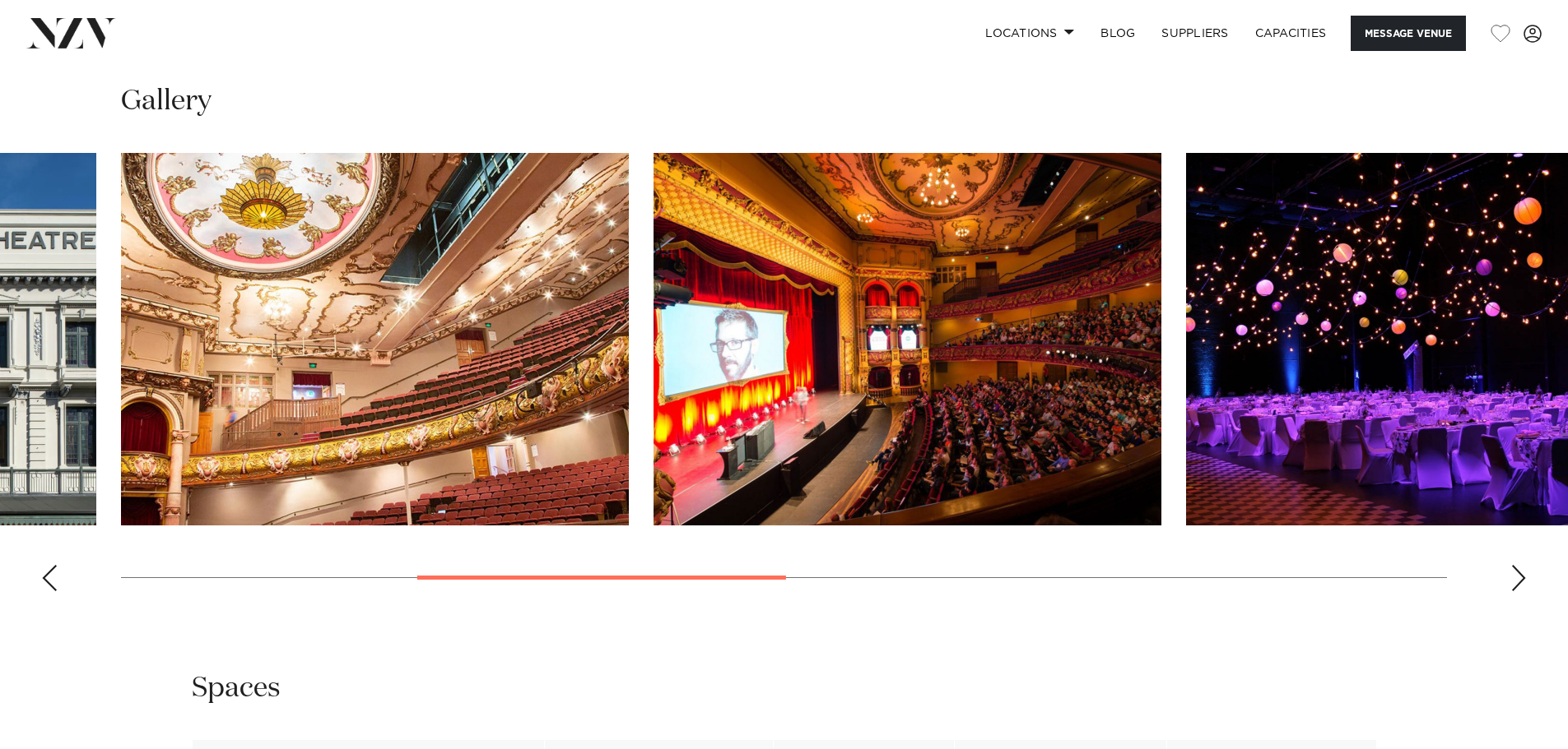
click at [973, 381] on img "4 / 9" at bounding box center [907, 340] width 508 height 373
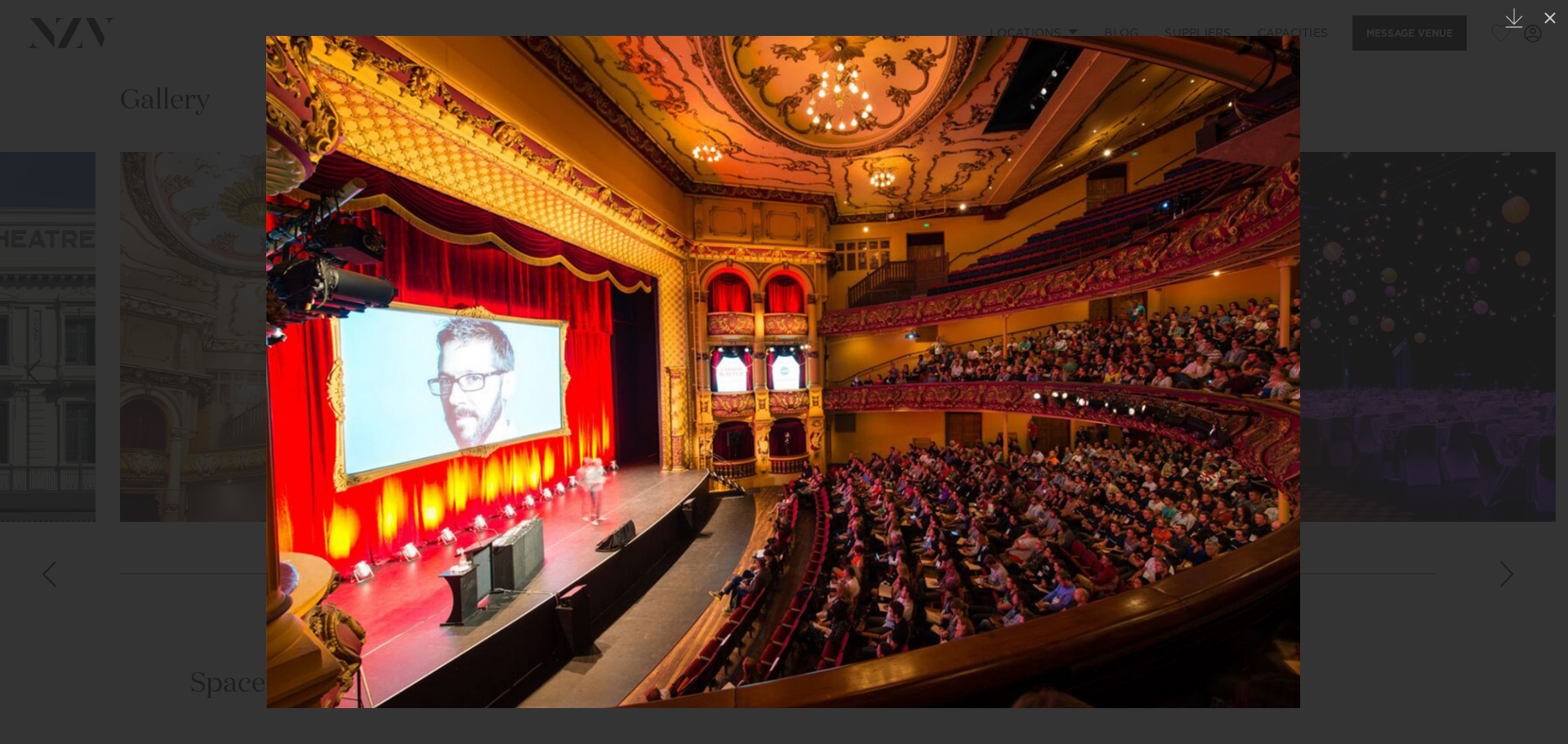
click at [969, 422] on img at bounding box center [784, 372] width 1035 height 673
click at [107, 640] on div at bounding box center [784, 372] width 1568 height 744
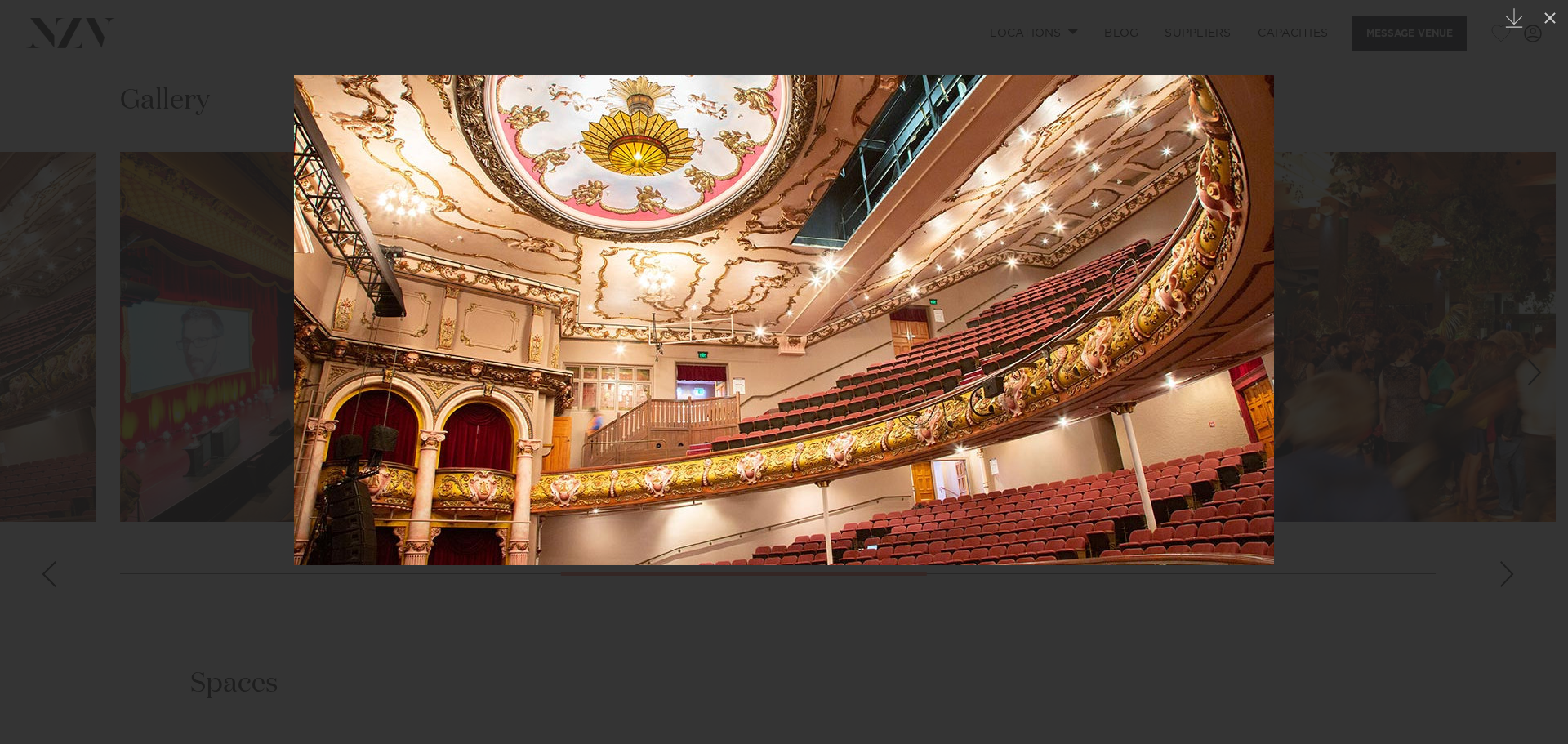
drag, startPoint x: 1050, startPoint y: 577, endPoint x: 1077, endPoint y: 517, distance: 65.8
click at [1077, 517] on img at bounding box center [784, 320] width 980 height 490
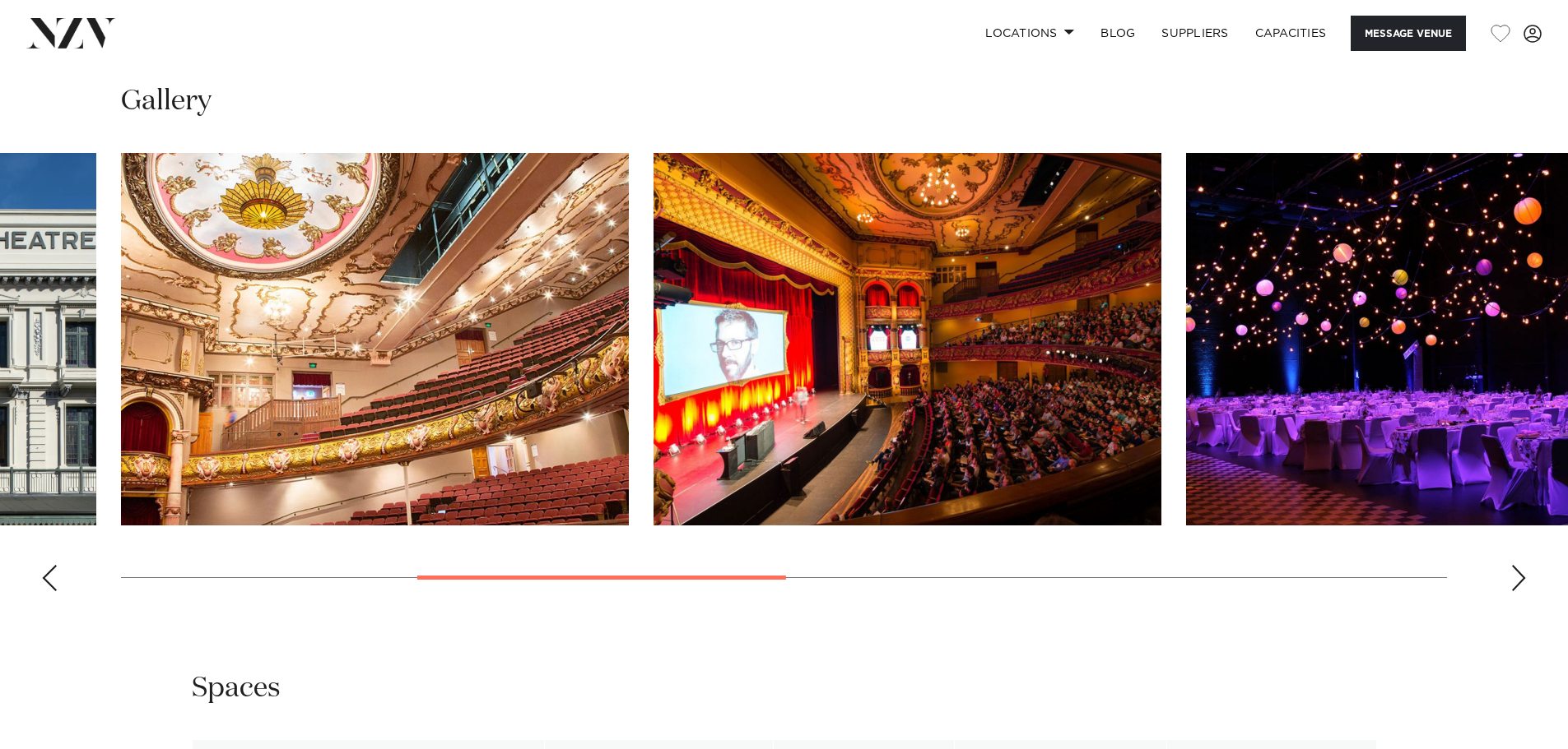
click at [568, 396] on img "3 / 9" at bounding box center [375, 340] width 508 height 373
